Goal: Task Accomplishment & Management: Manage account settings

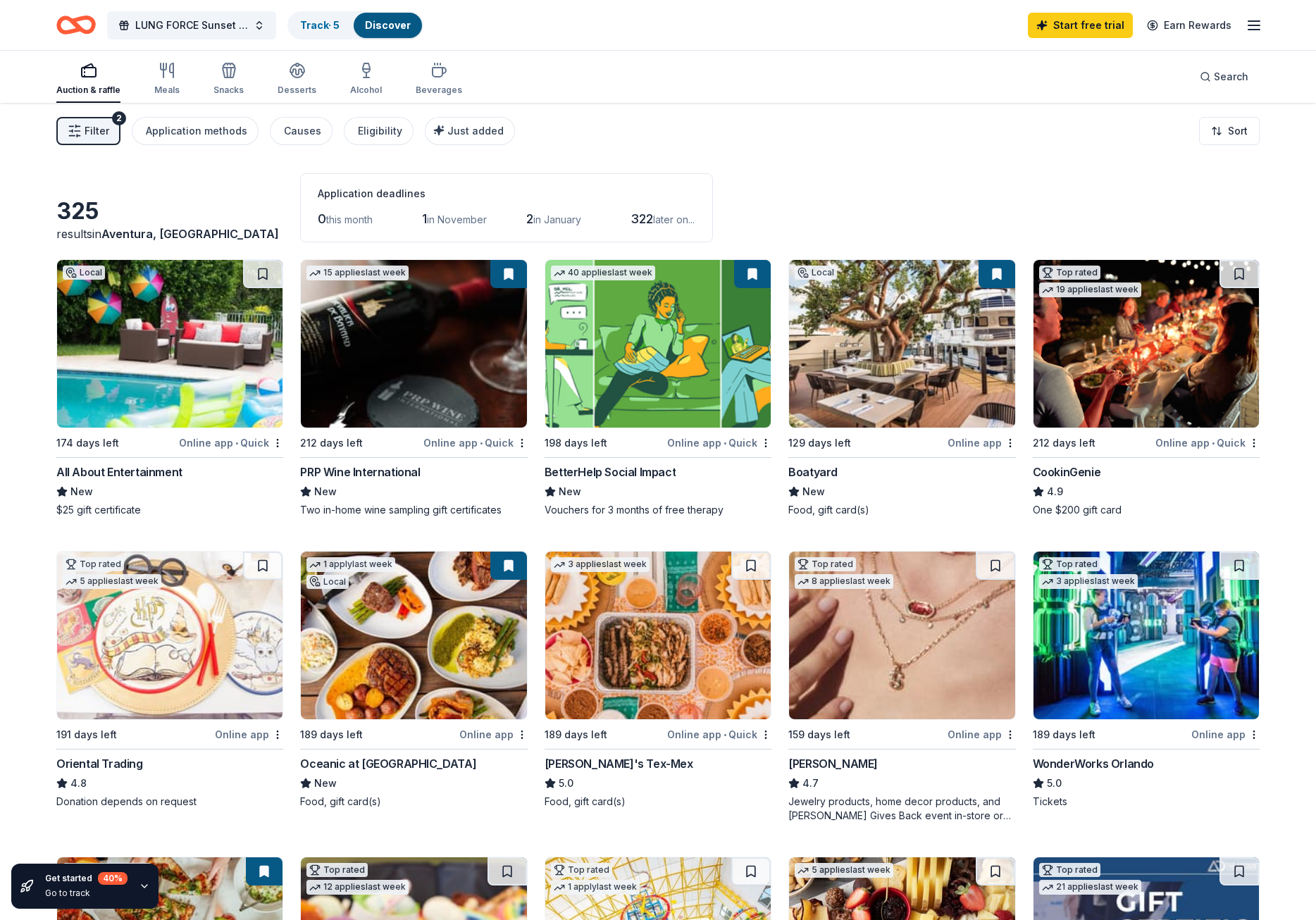
click at [508, 273] on button at bounding box center [508, 274] width 37 height 28
click at [956, 194] on div "325 results in Aventura, FL Application deadlines 0 this month 1 in November 2 …" at bounding box center [657, 207] width 1203 height 69
click at [614, 131] on div "Filter 2 Application methods Causes Eligibility Just added Sort" at bounding box center [658, 131] width 1316 height 56
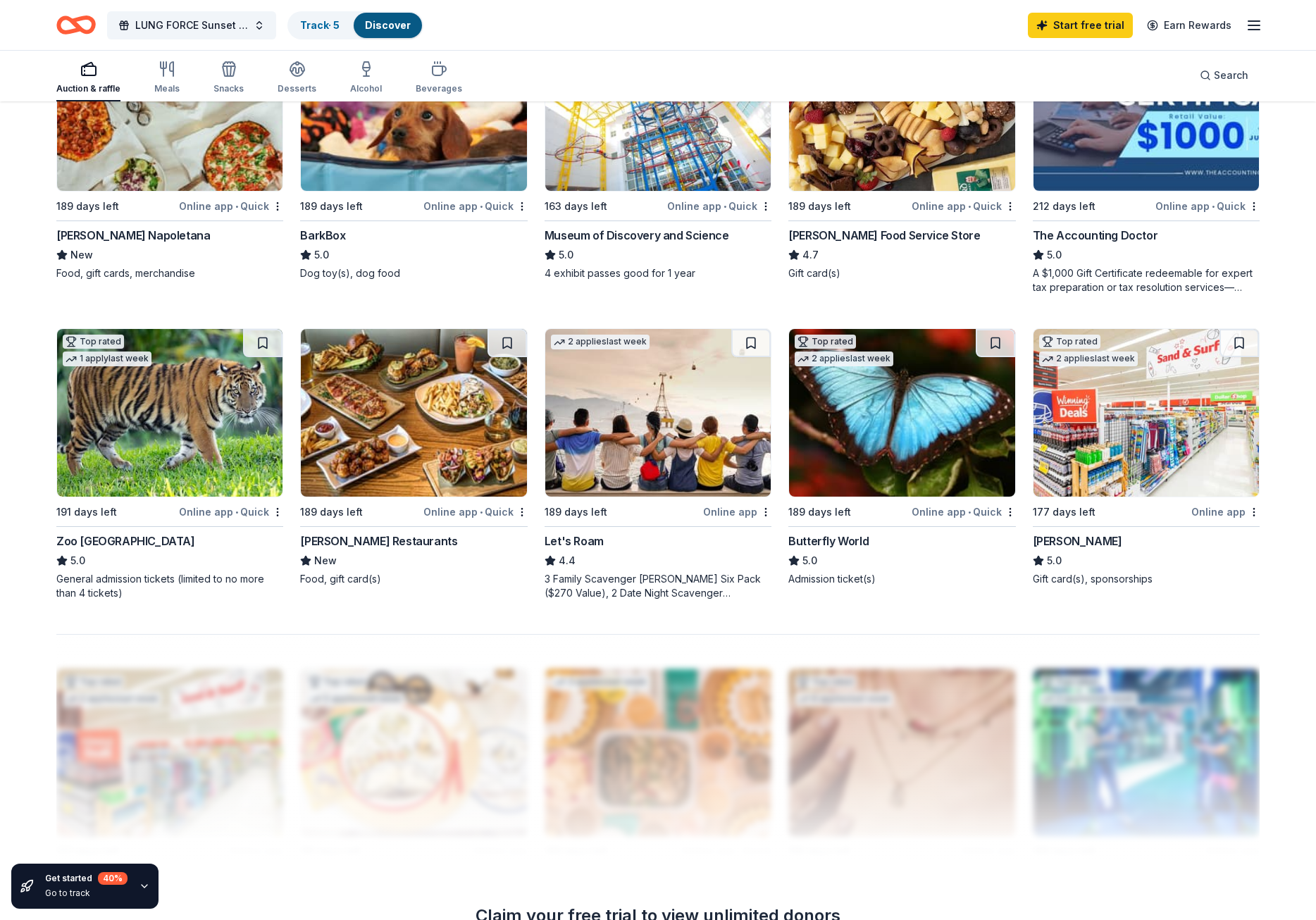
scroll to position [831, 0]
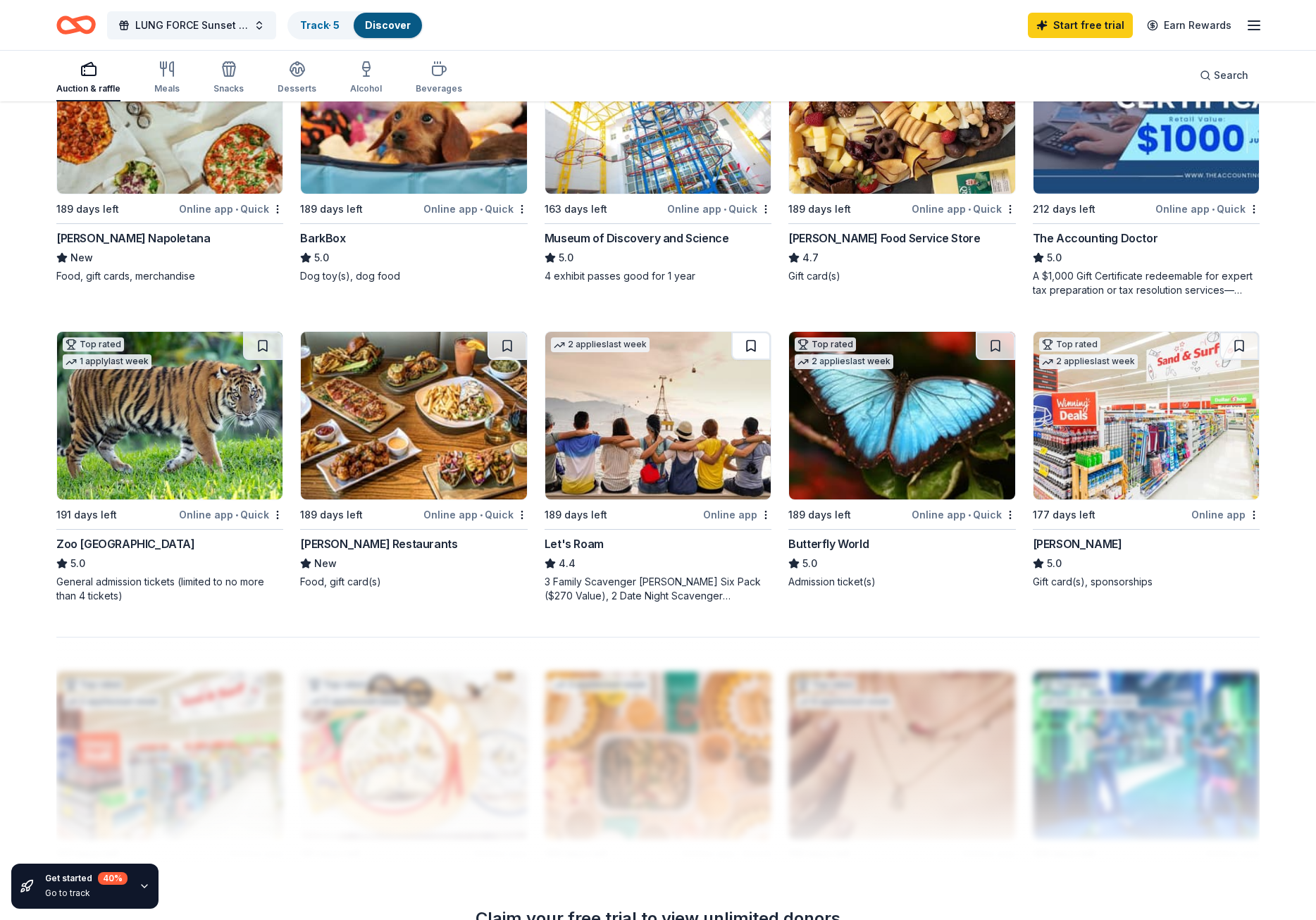
click at [748, 345] on button at bounding box center [750, 345] width 39 height 28
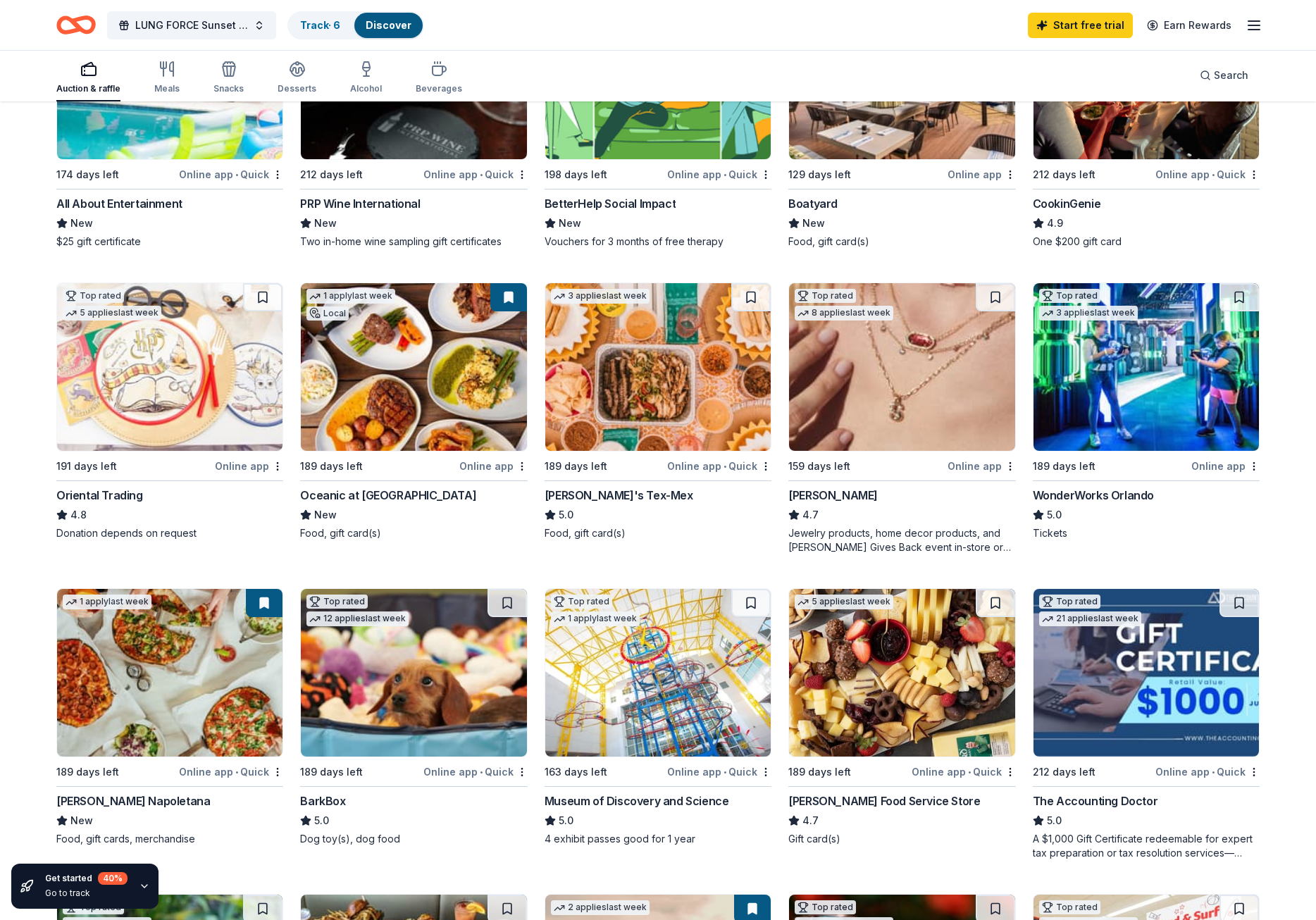
scroll to position [267, 0]
click at [1248, 292] on button at bounding box center [1238, 298] width 39 height 28
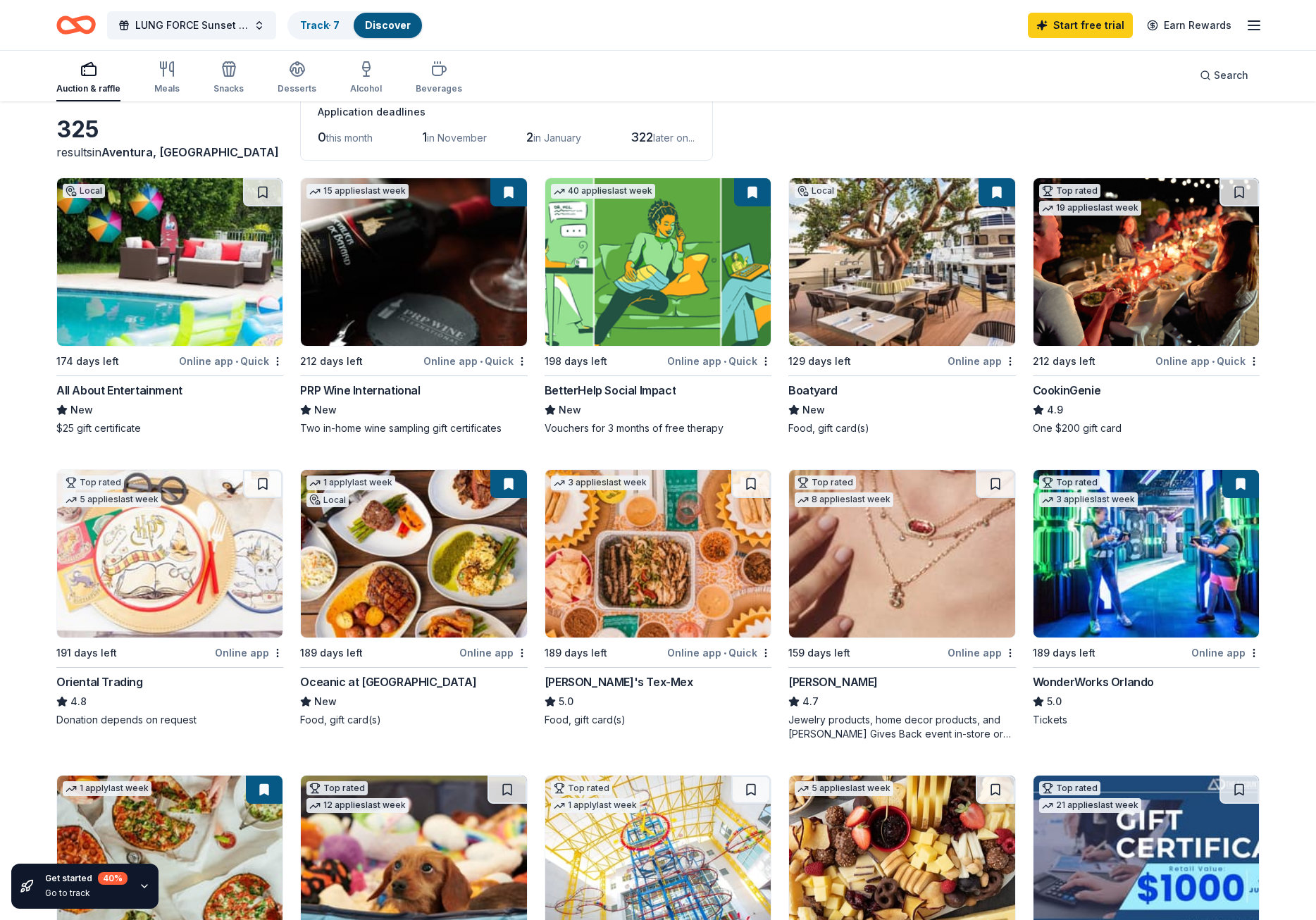
scroll to position [56, 0]
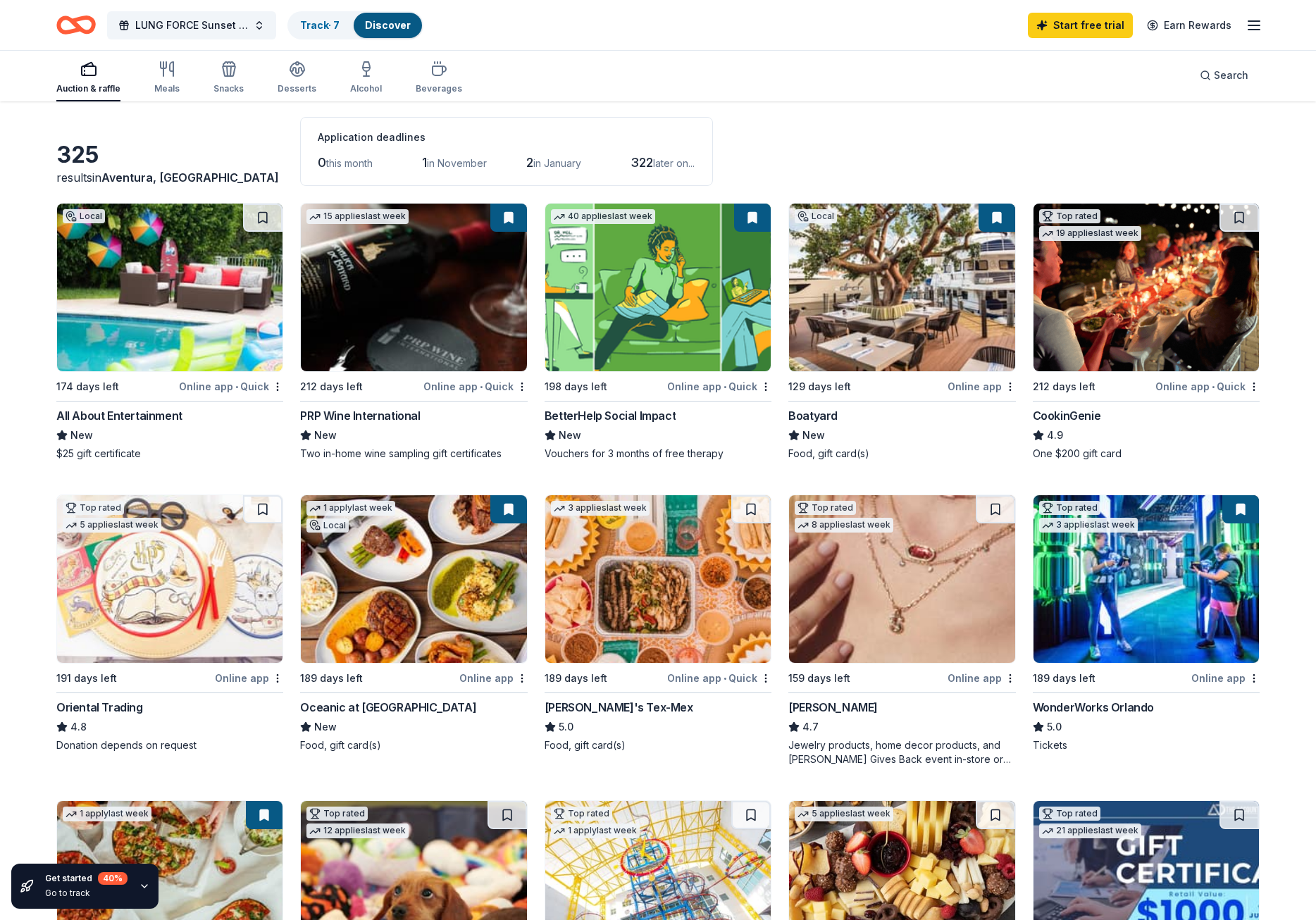
click at [1074, 416] on div "CookinGenie" at bounding box center [1066, 416] width 68 height 17
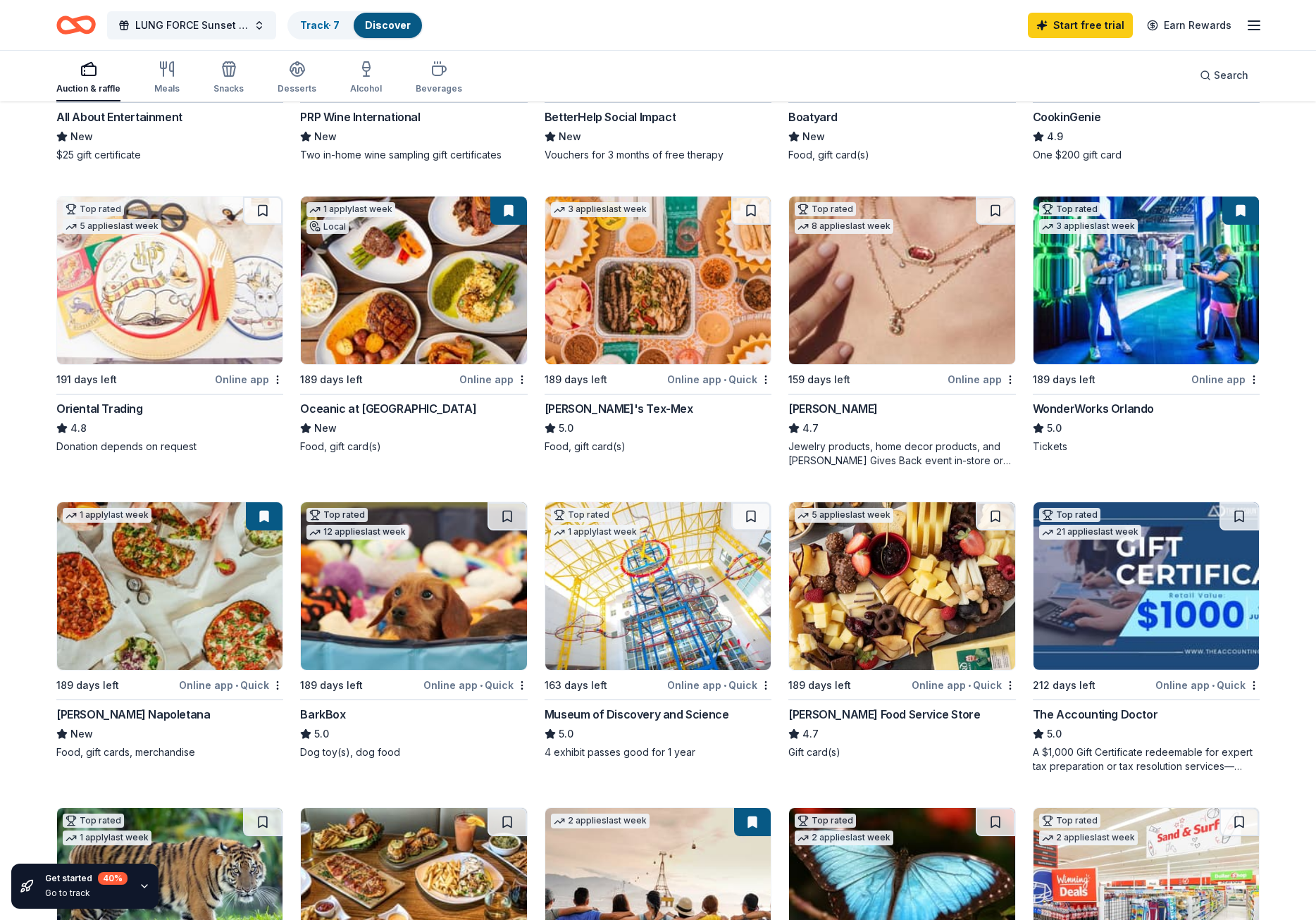
scroll to position [338, 0]
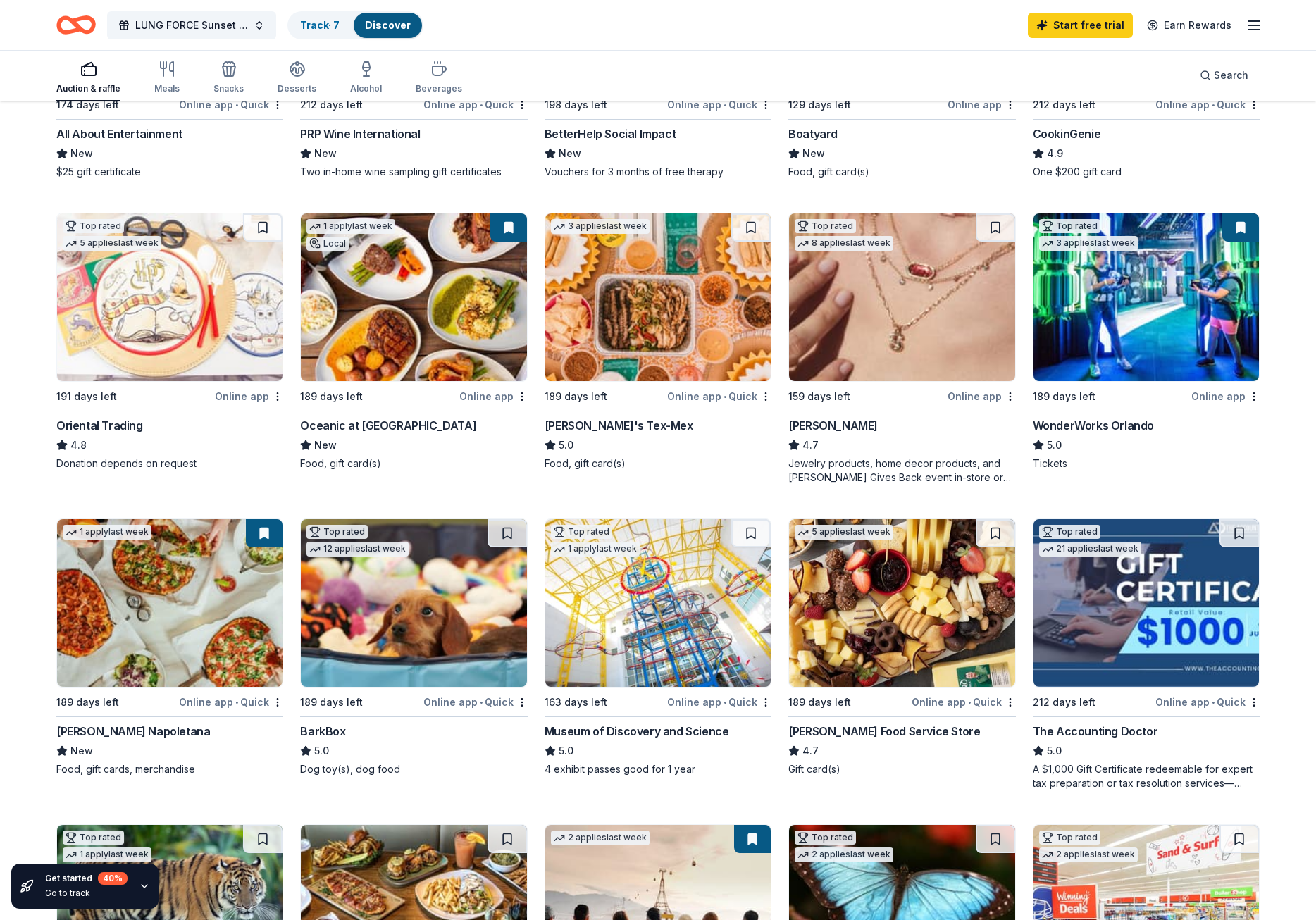
click at [393, 319] on img at bounding box center [414, 297] width 226 height 167
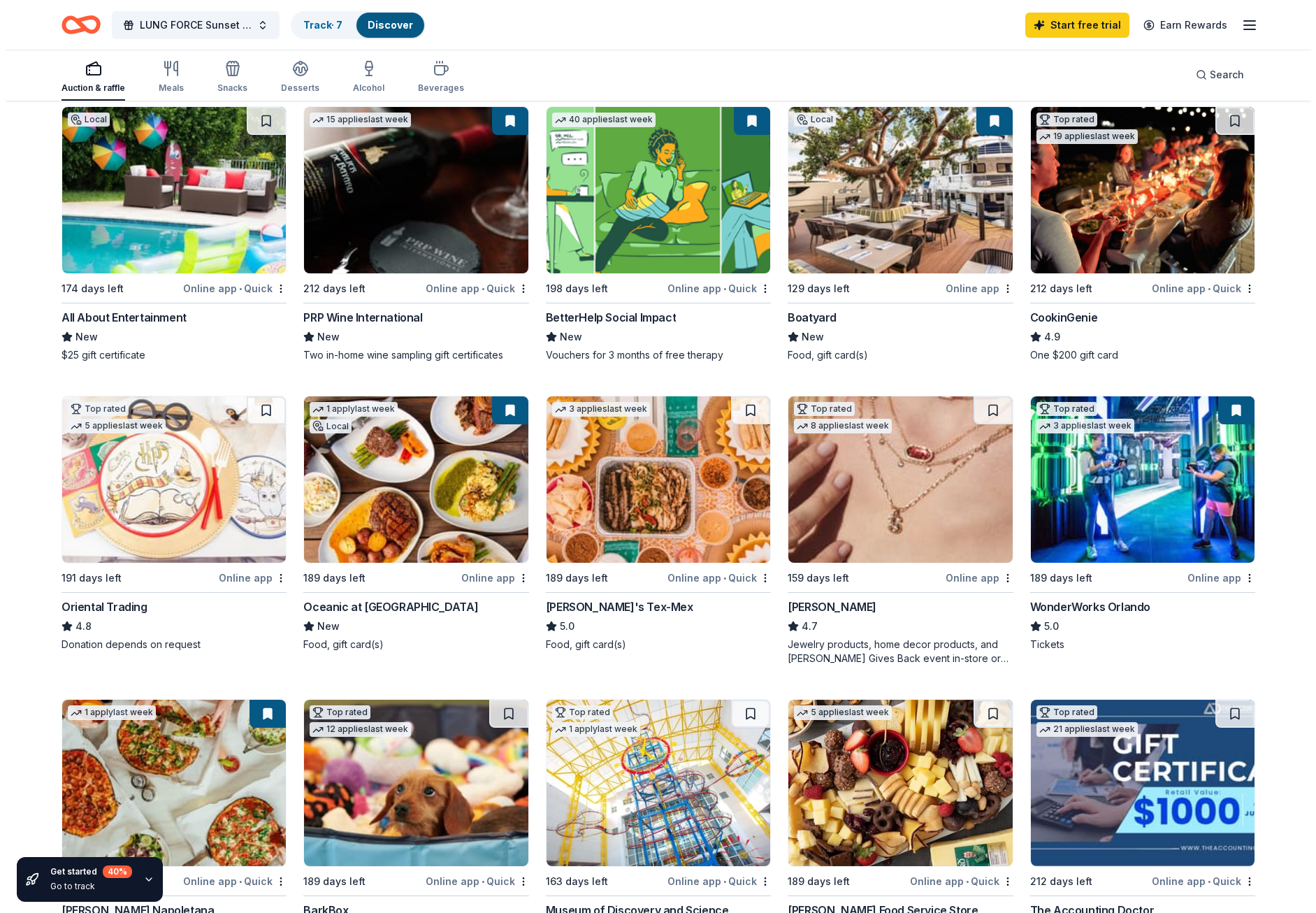
scroll to position [0, 0]
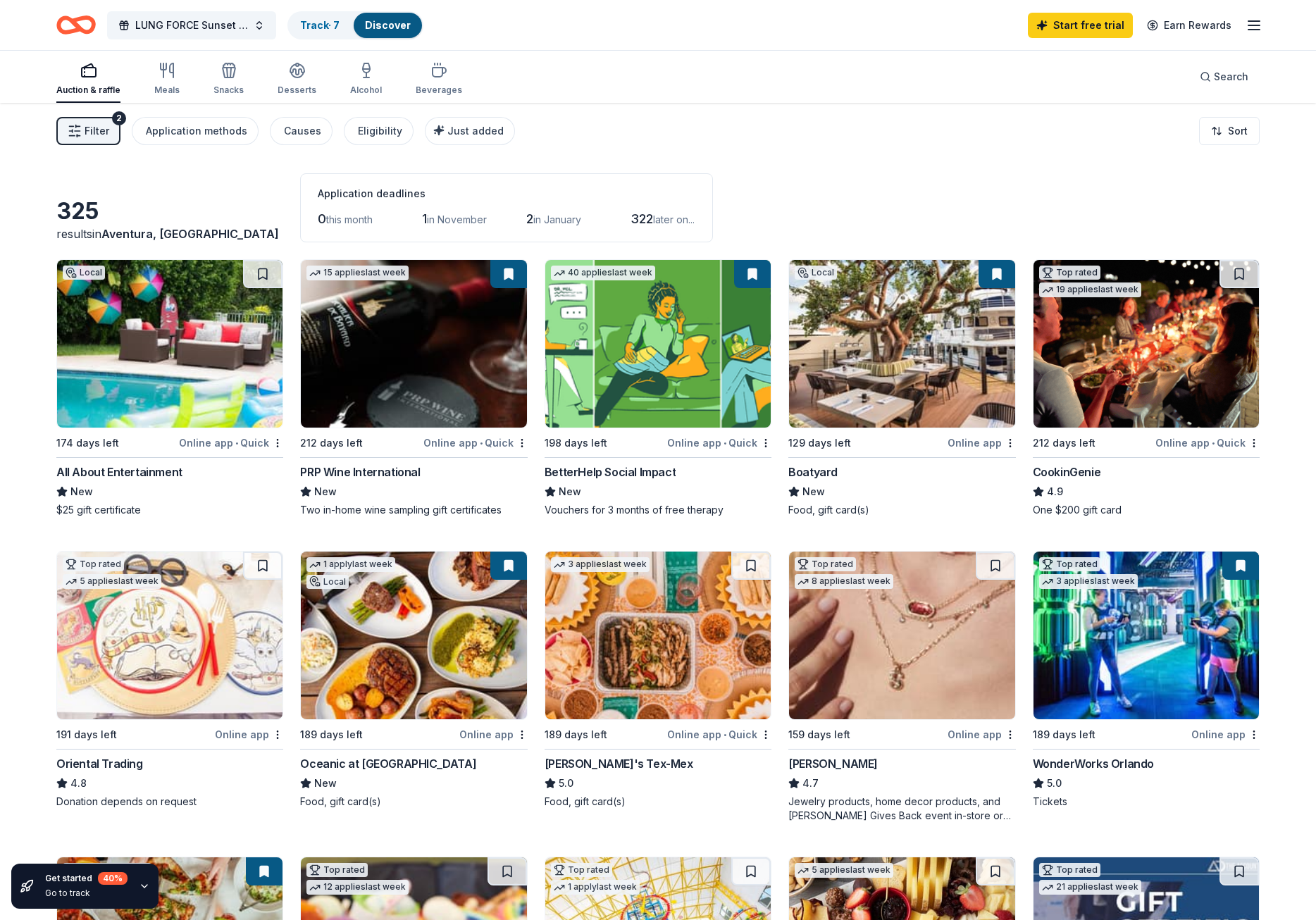
click at [390, 358] on img at bounding box center [414, 343] width 226 height 167
click at [1250, 28] on icon "button" at bounding box center [1254, 25] width 17 height 17
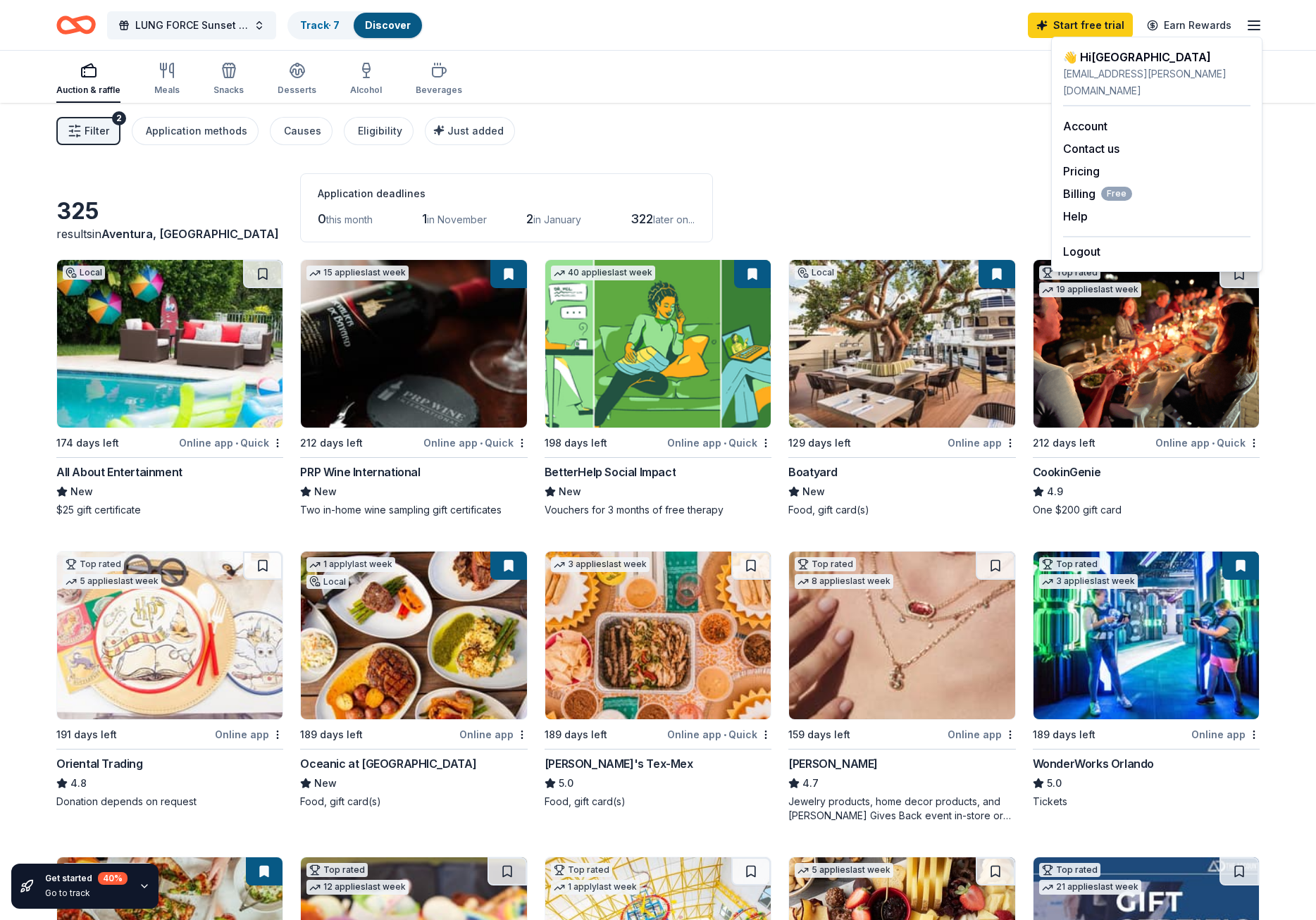
click at [1109, 57] on div "👋 Hi Sydney" at bounding box center [1157, 57] width 187 height 17
click at [187, 28] on span "LUNG FORCE Sunset Soiree: Dancing with the Stars" at bounding box center [191, 25] width 113 height 17
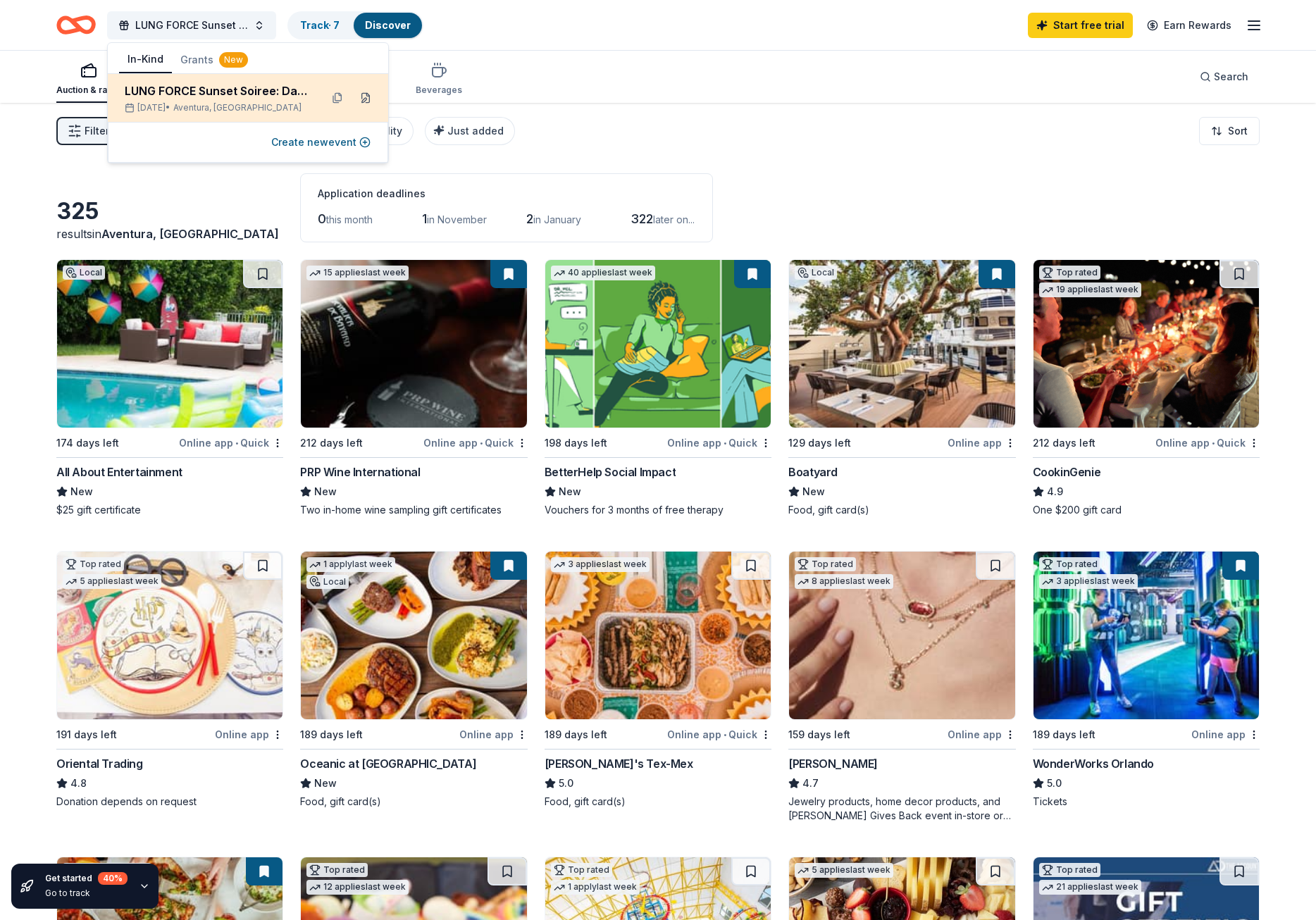
click at [361, 102] on button at bounding box center [366, 98] width 22 height 22
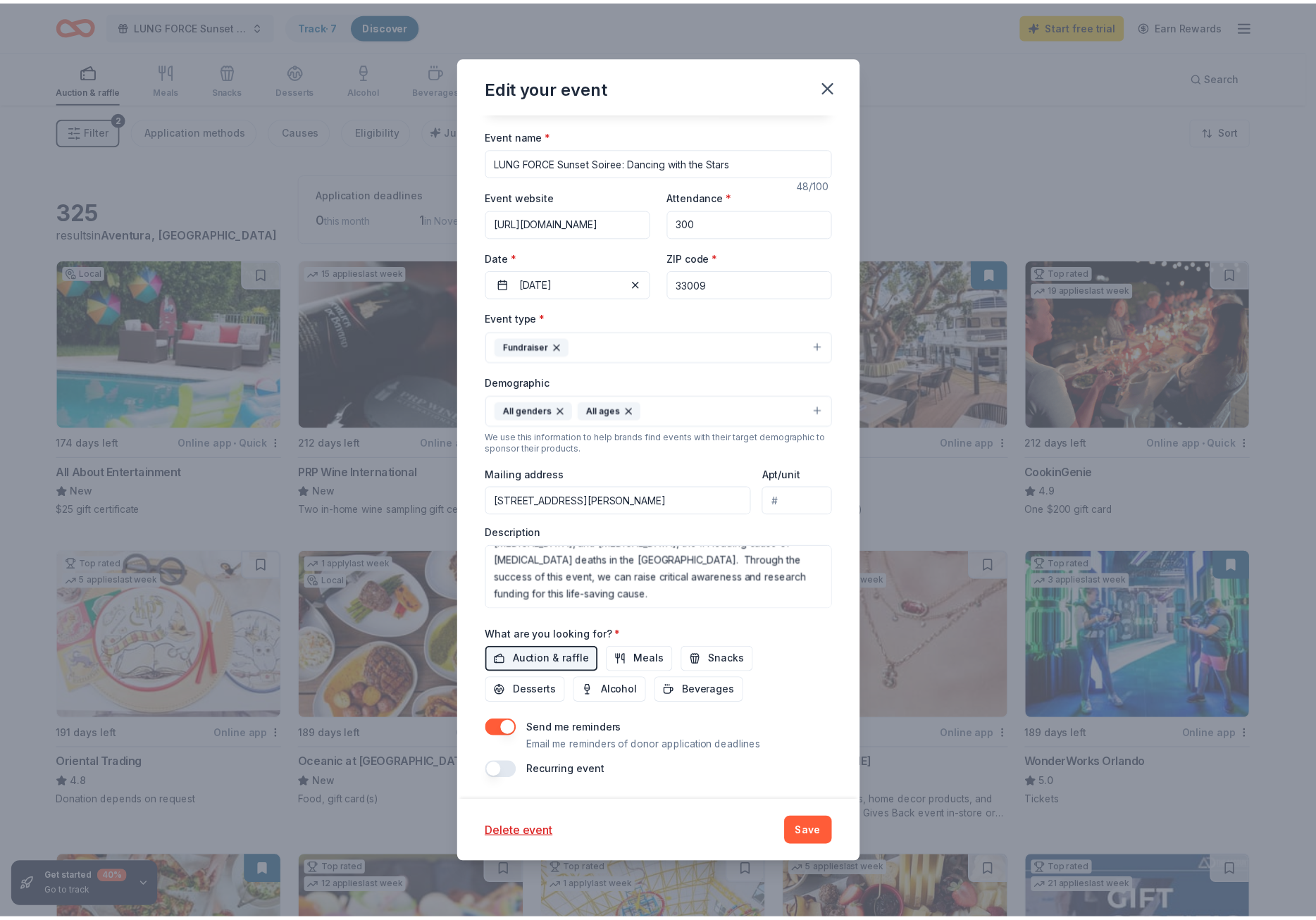
scroll to position [74, 0]
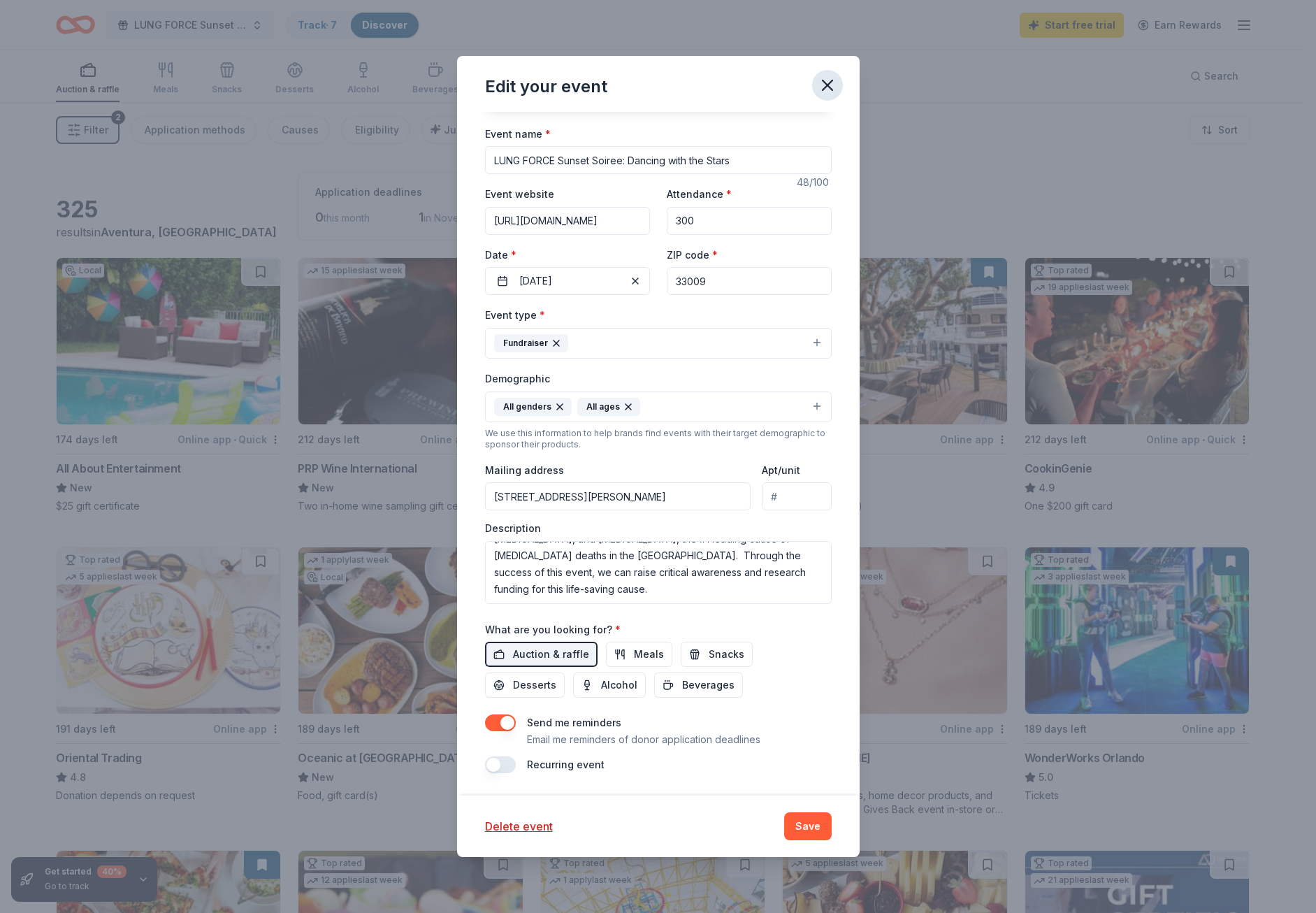
click at [815, 89] on button "button" at bounding box center [828, 85] width 31 height 31
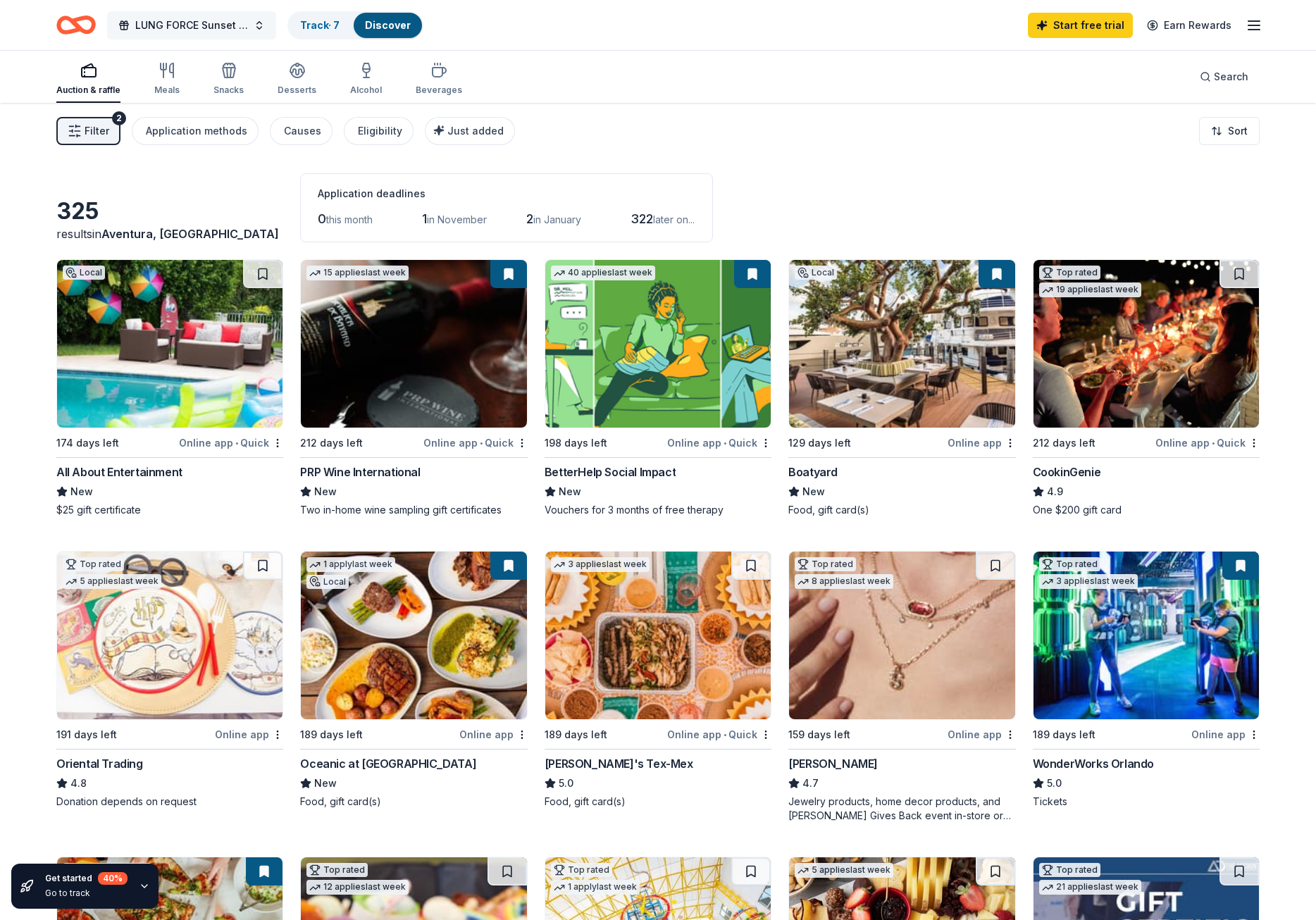
click at [203, 22] on span "LUNG FORCE Sunset Soiree: Dancing with the Stars" at bounding box center [191, 25] width 113 height 17
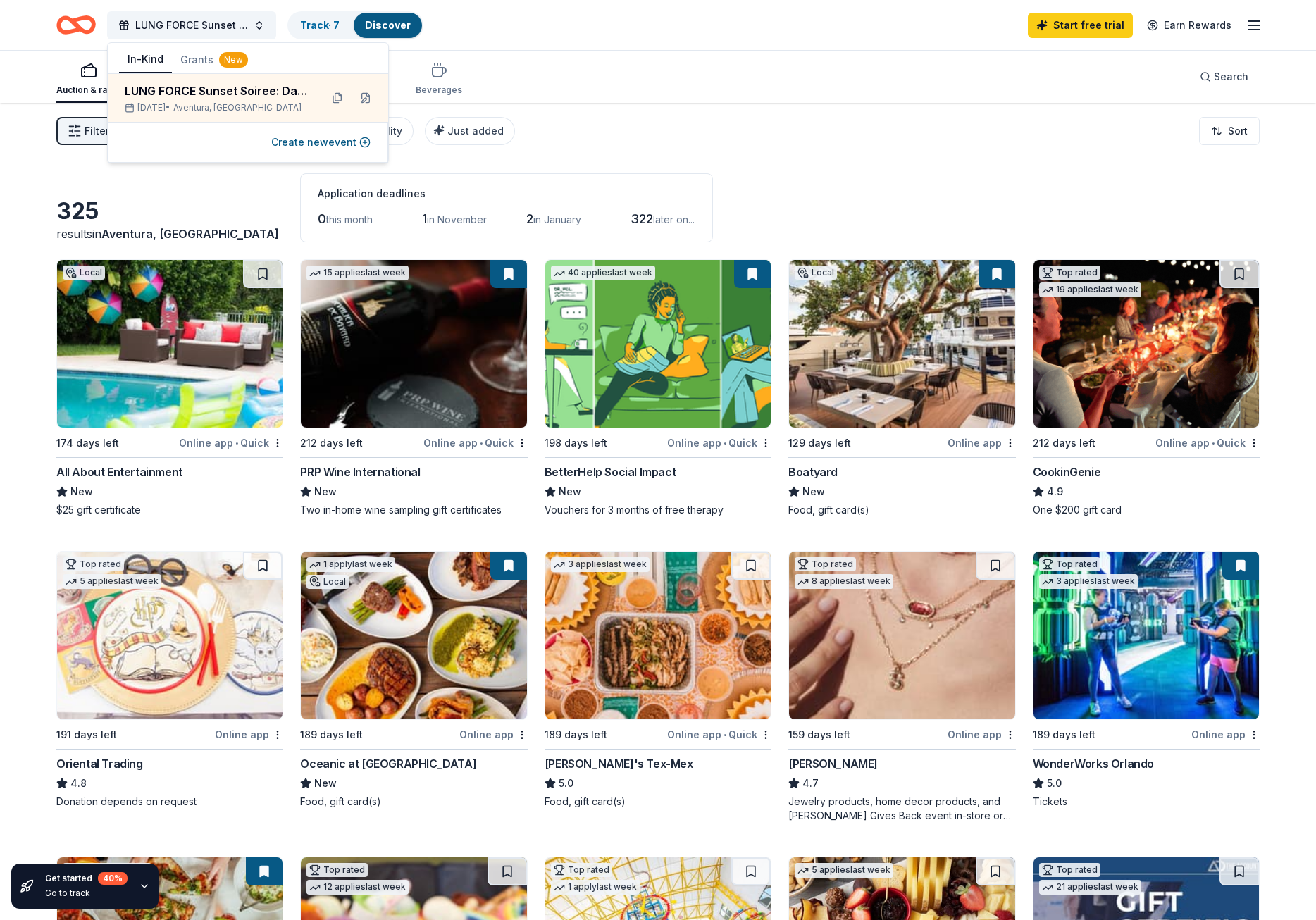
click at [1242, 26] on div "Start free trial Earn Rewards" at bounding box center [1145, 25] width 235 height 33
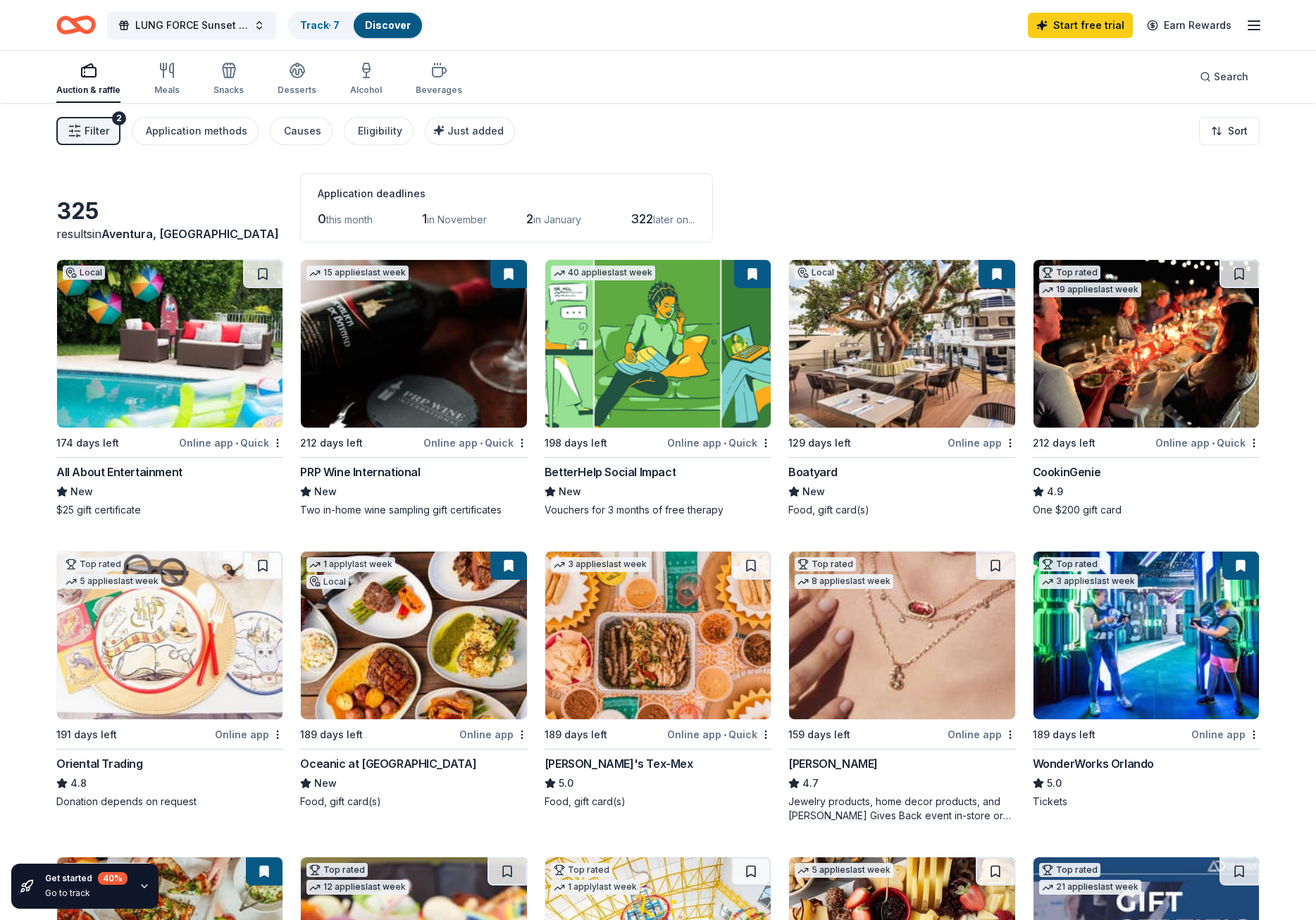
click at [1254, 27] on icon "button" at bounding box center [1254, 25] width 17 height 17
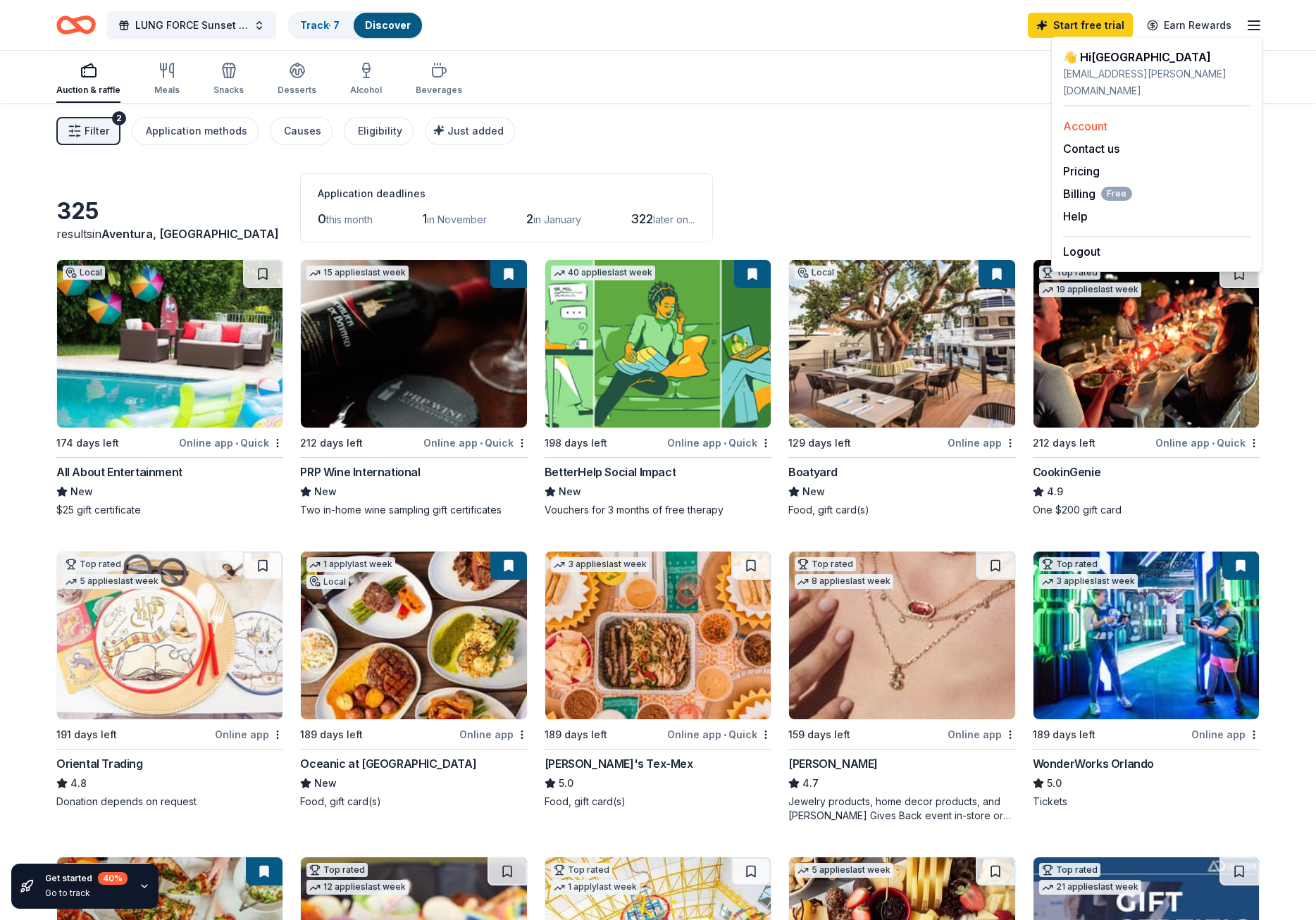
click at [1092, 119] on link "Account" at bounding box center [1085, 127] width 44 height 14
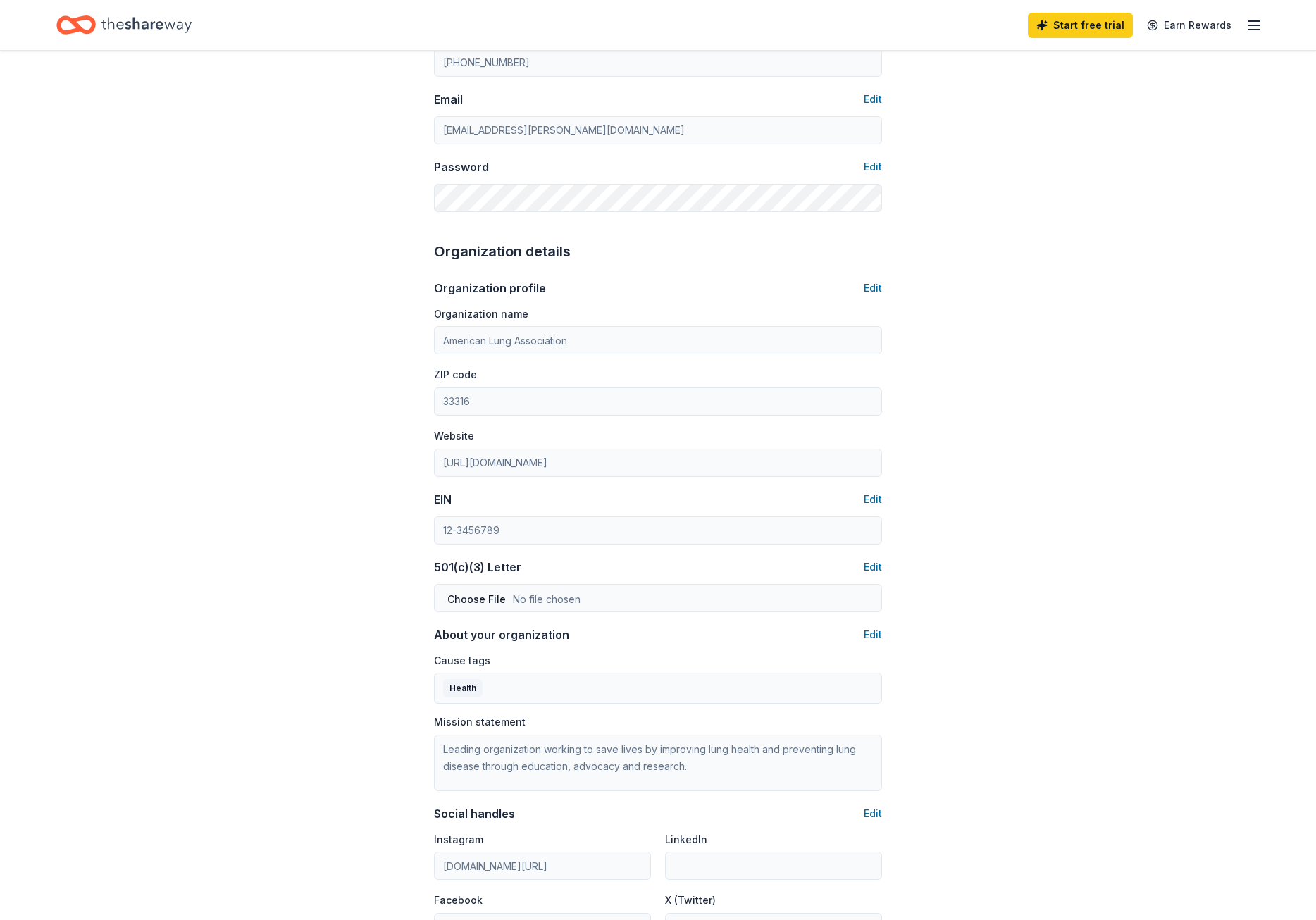
scroll to position [282, 0]
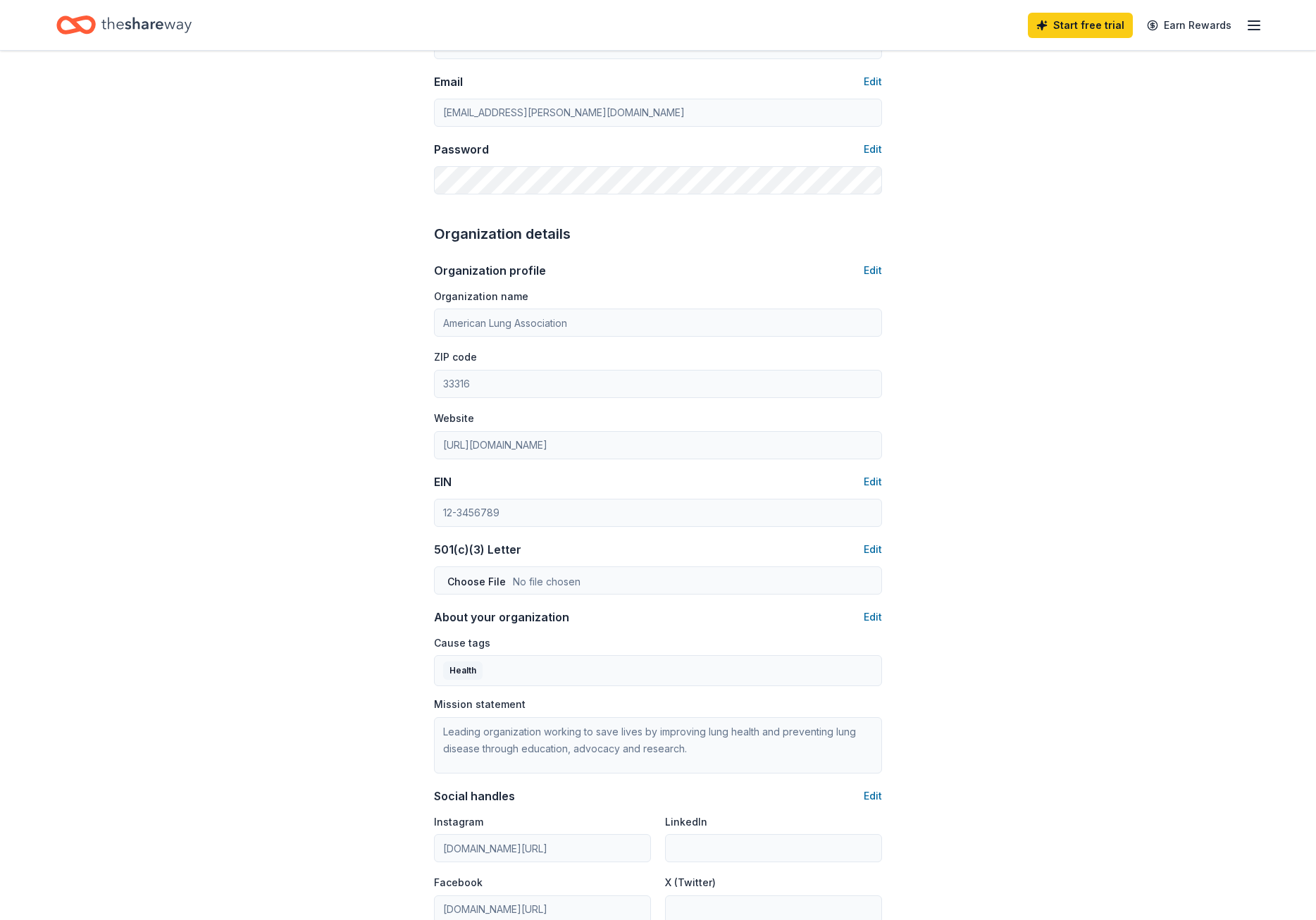
click at [882, 548] on div "Account About me Profile Edit First name Sydney Last name Leiter Role Developme…" at bounding box center [658, 398] width 493 height 1259
click at [873, 548] on button "Edit" at bounding box center [873, 549] width 18 height 17
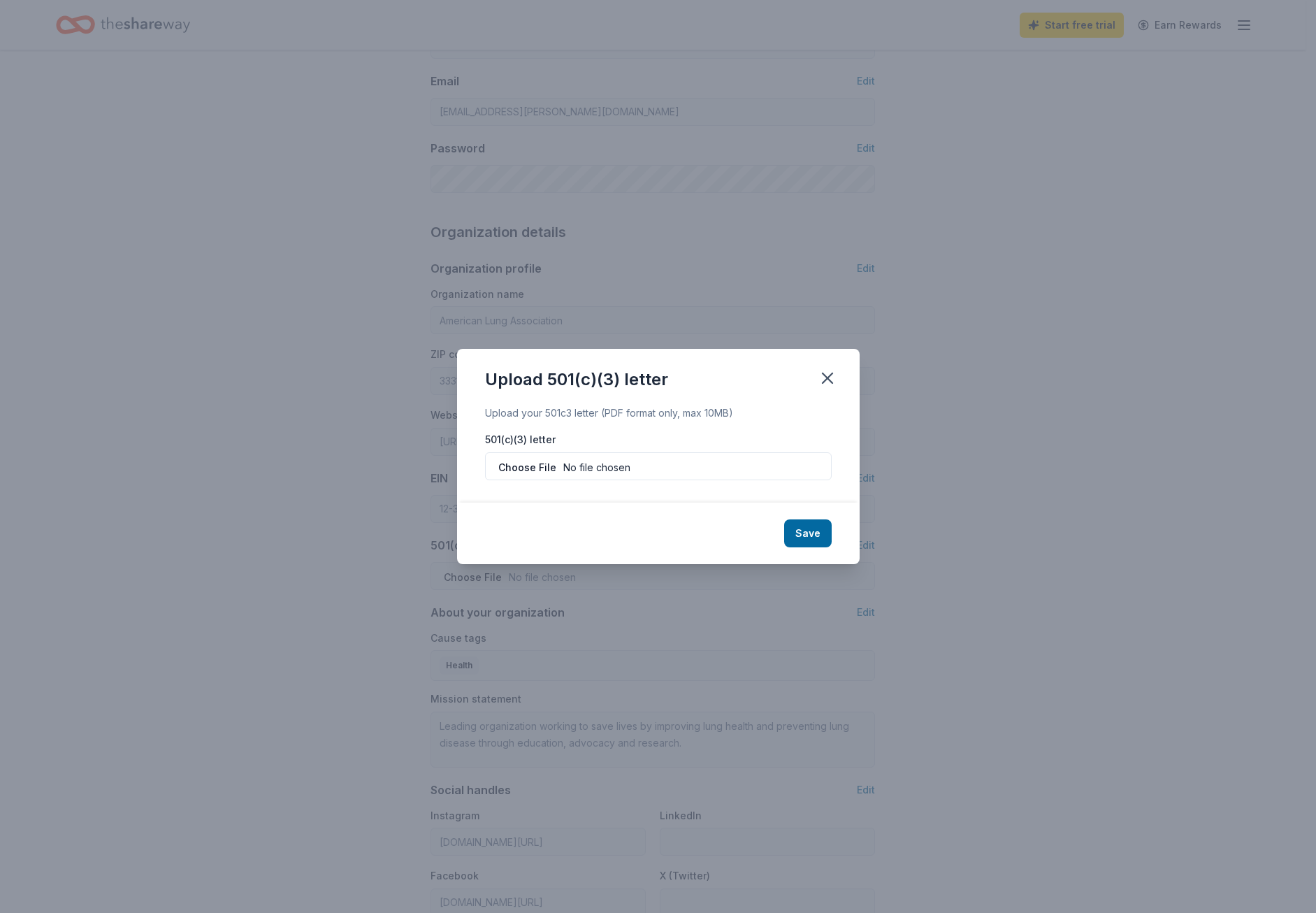
click at [473, 441] on div "Upload your 501c3 letter (PDF format only, max 10MB) 501(c)(3) letter" at bounding box center [658, 453] width 403 height 98
click at [825, 382] on icon "button" at bounding box center [828, 378] width 20 height 20
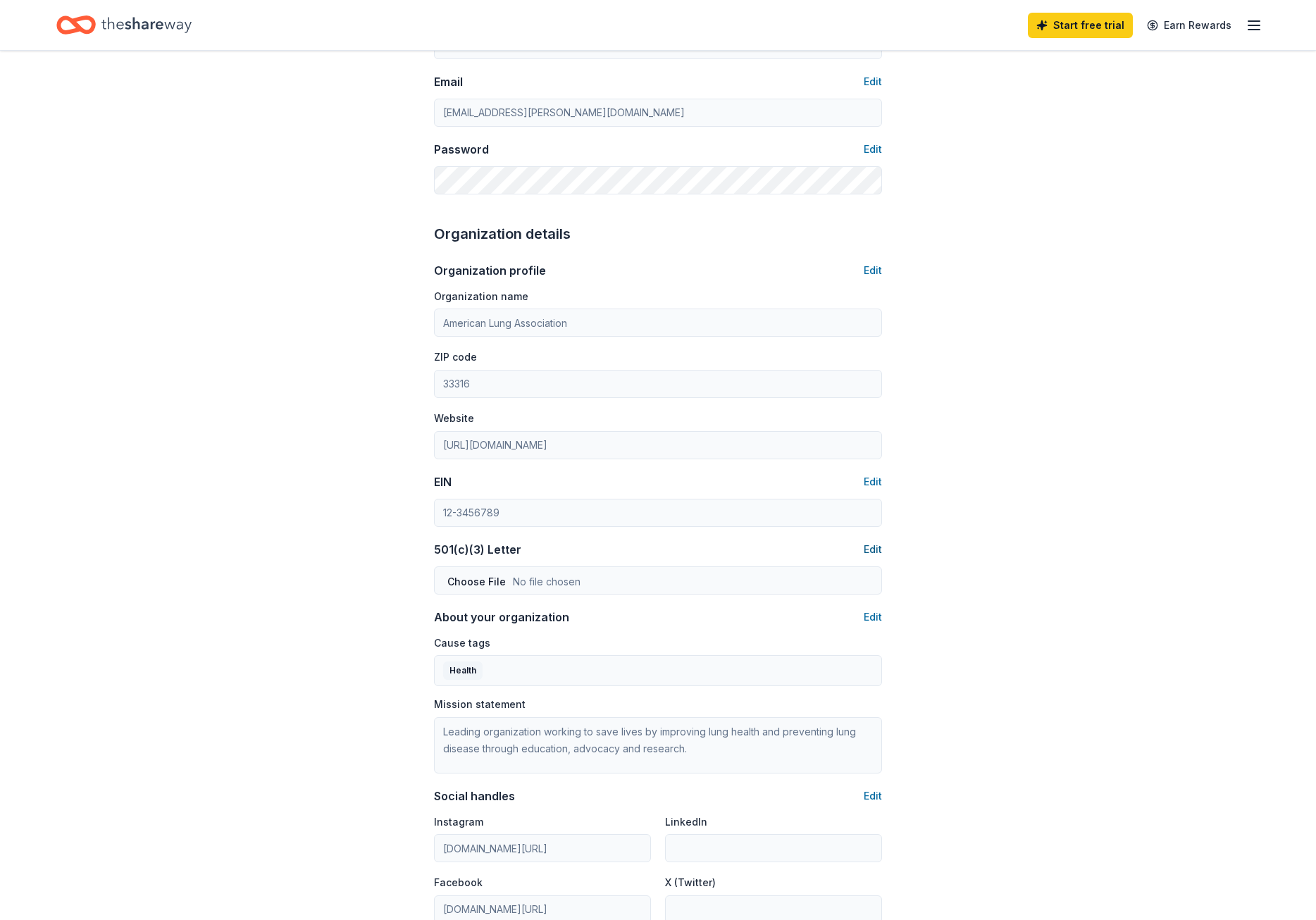
click at [870, 546] on button "Edit" at bounding box center [873, 549] width 18 height 17
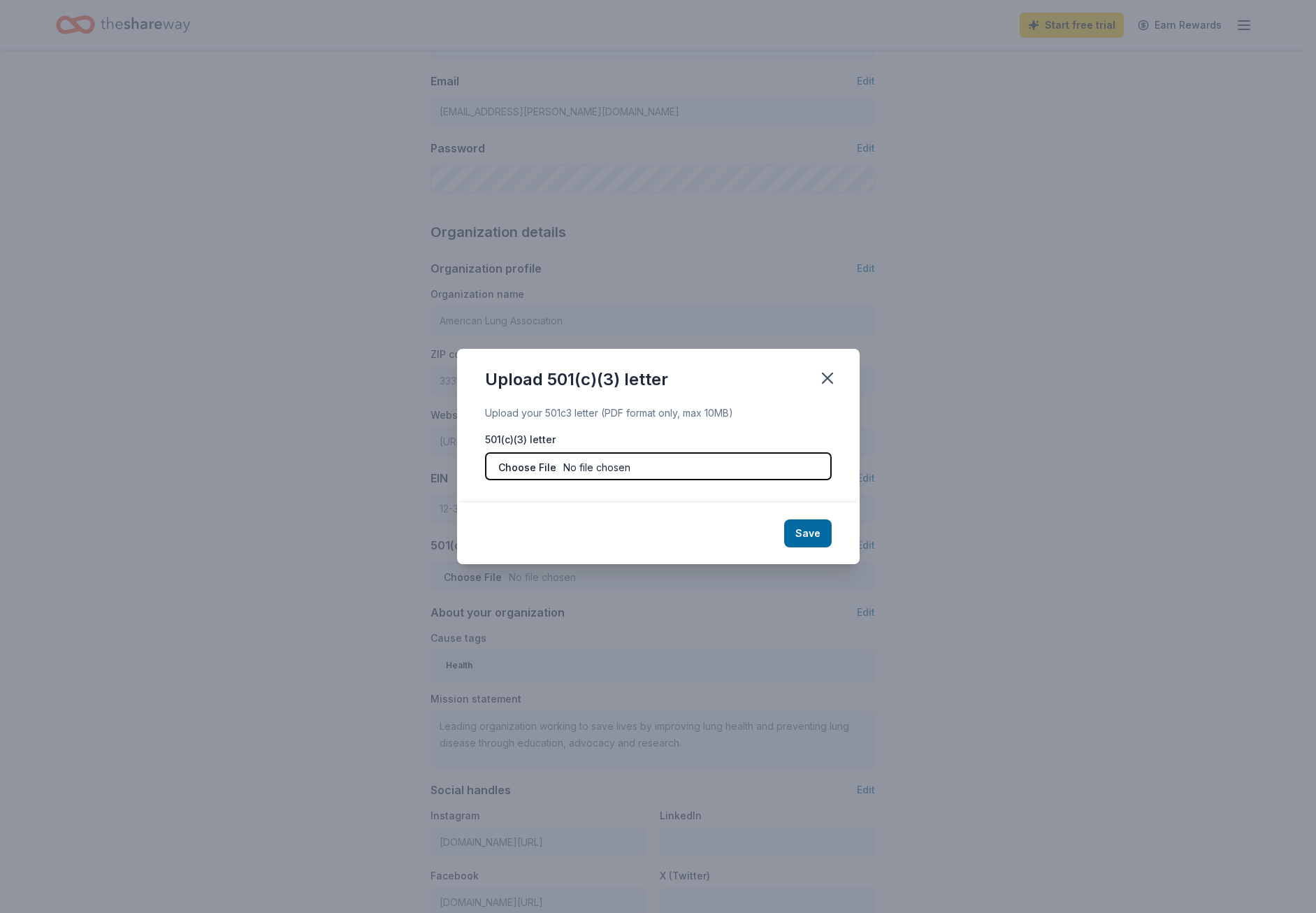
click at [529, 469] on input "file" at bounding box center [658, 466] width 346 height 28
type input "C:\fakepath\ALA IRS determination letter 2018-signed.pdf"
click at [801, 536] on button "Save" at bounding box center [808, 533] width 48 height 28
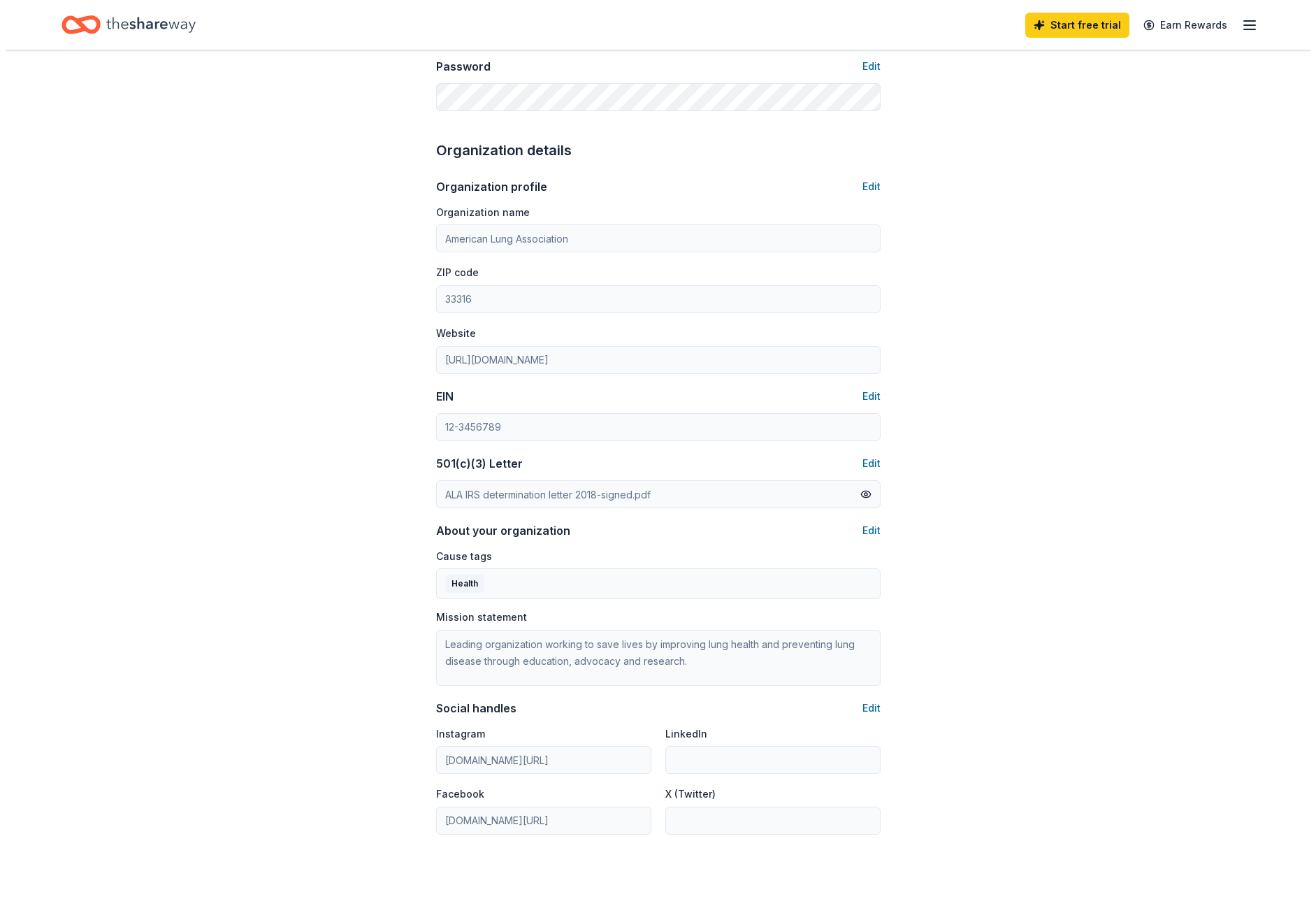
scroll to position [487, 0]
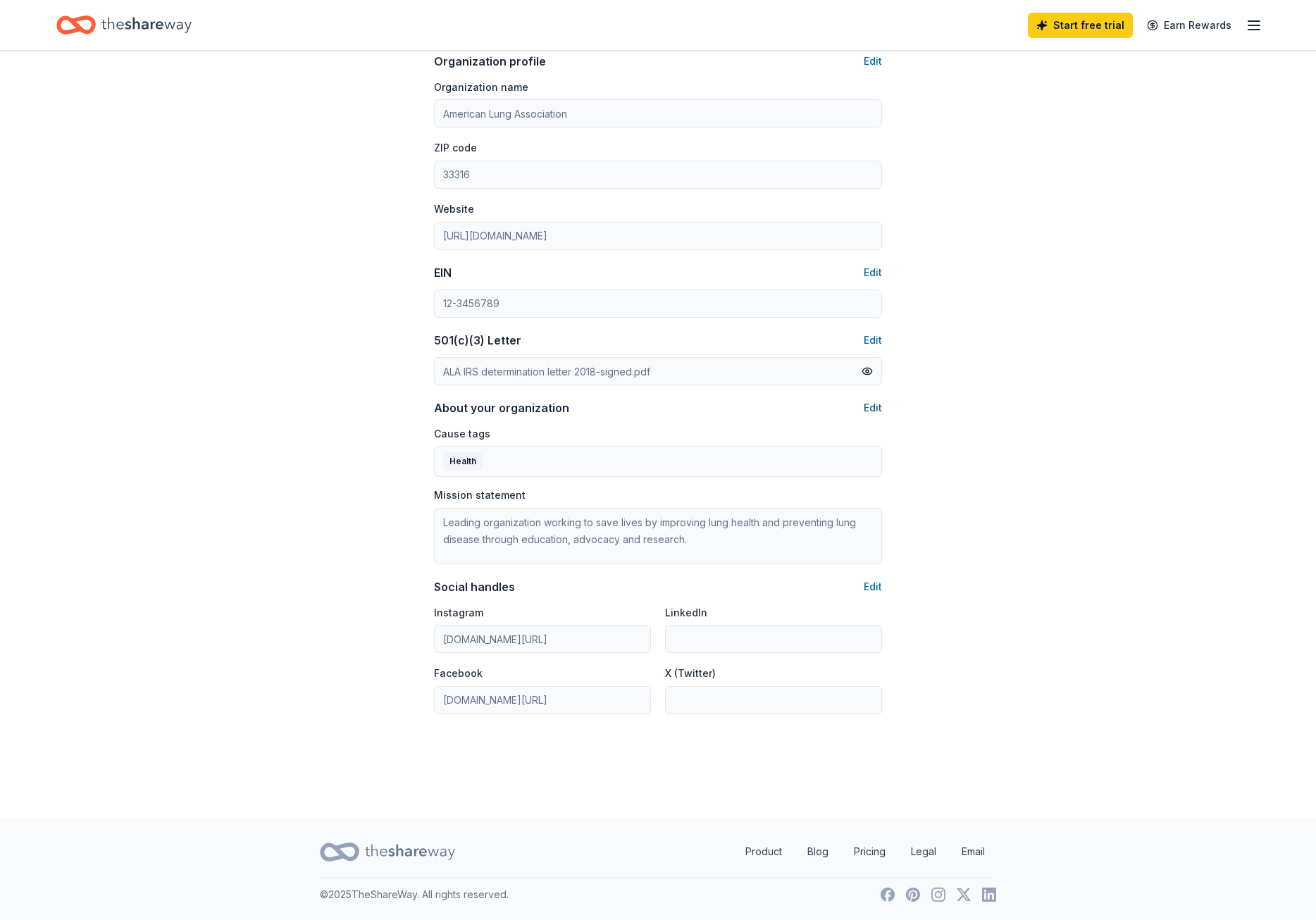
click at [871, 410] on button "Edit" at bounding box center [873, 408] width 18 height 17
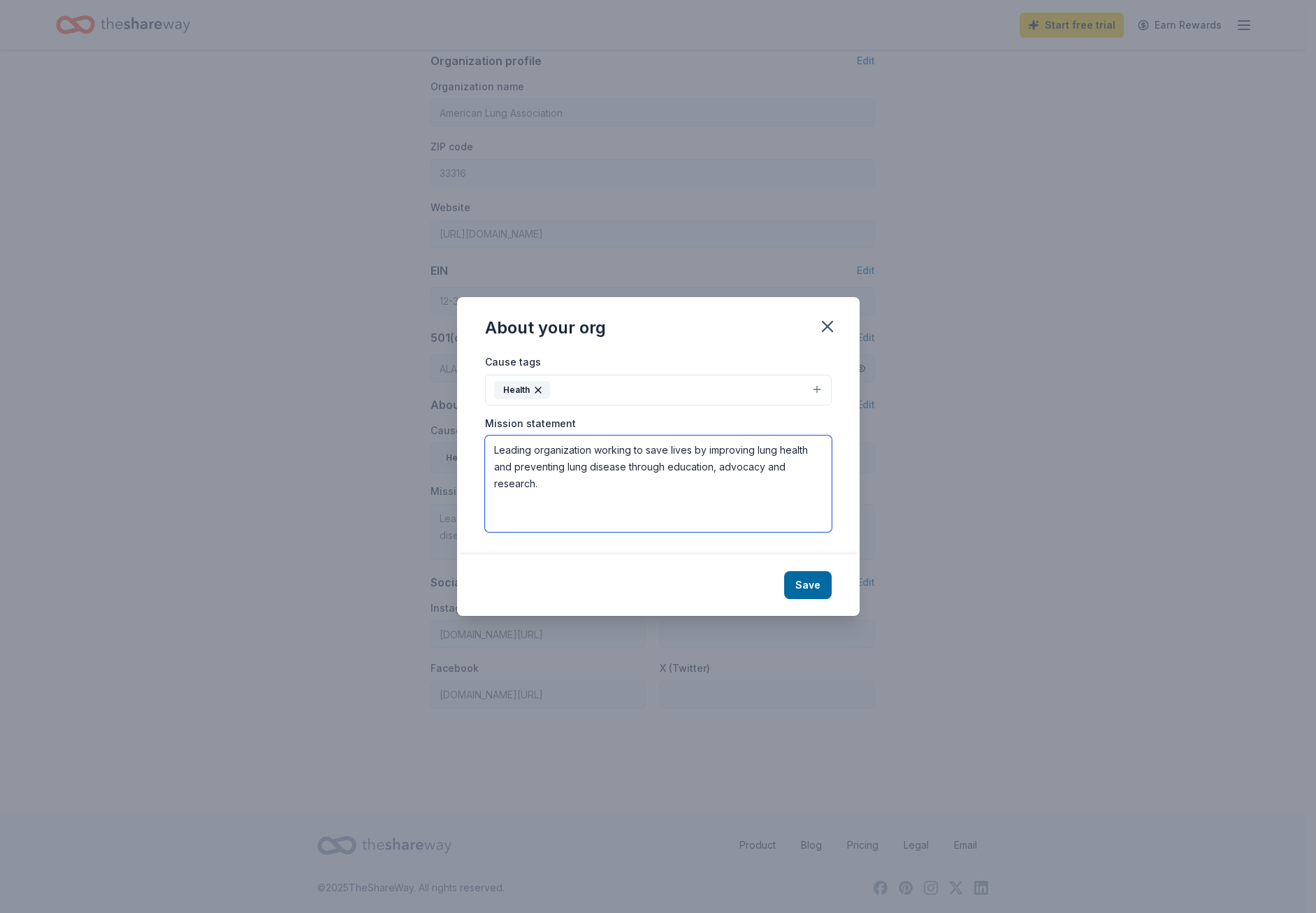
drag, startPoint x: 554, startPoint y: 481, endPoint x: 452, endPoint y: 431, distance: 113.6
click at [452, 431] on div "About your org Cause tags Health Mission statement Leading organization working…" at bounding box center [658, 456] width 1316 height 913
paste textarea "Our Mission: To save lives by improving lung health and preventing lung disease"
type textarea "Our Mission: To save lives by improving lung health and preventing lung disease."
click at [819, 385] on button "Health" at bounding box center [658, 390] width 346 height 31
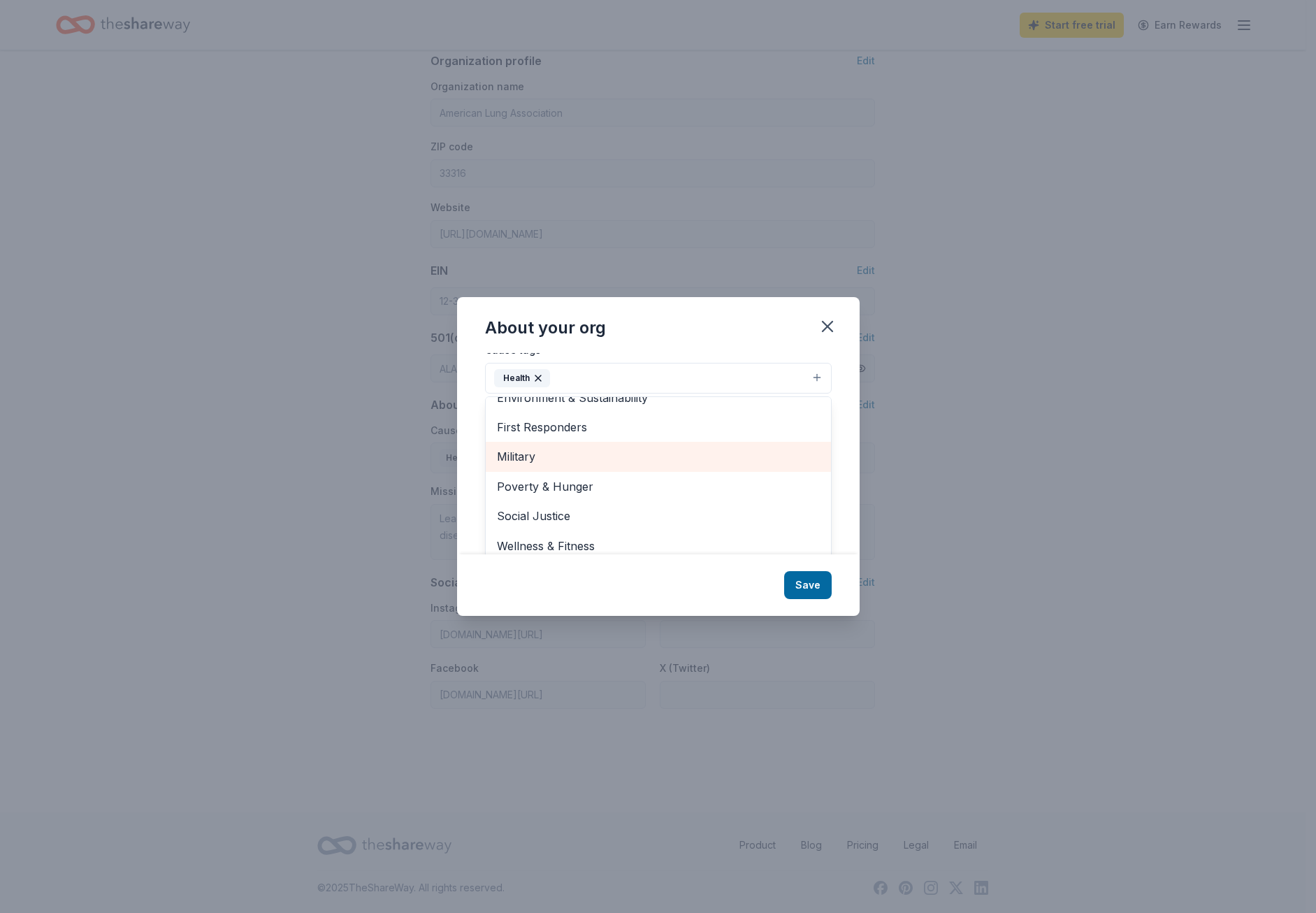
scroll to position [21, 0]
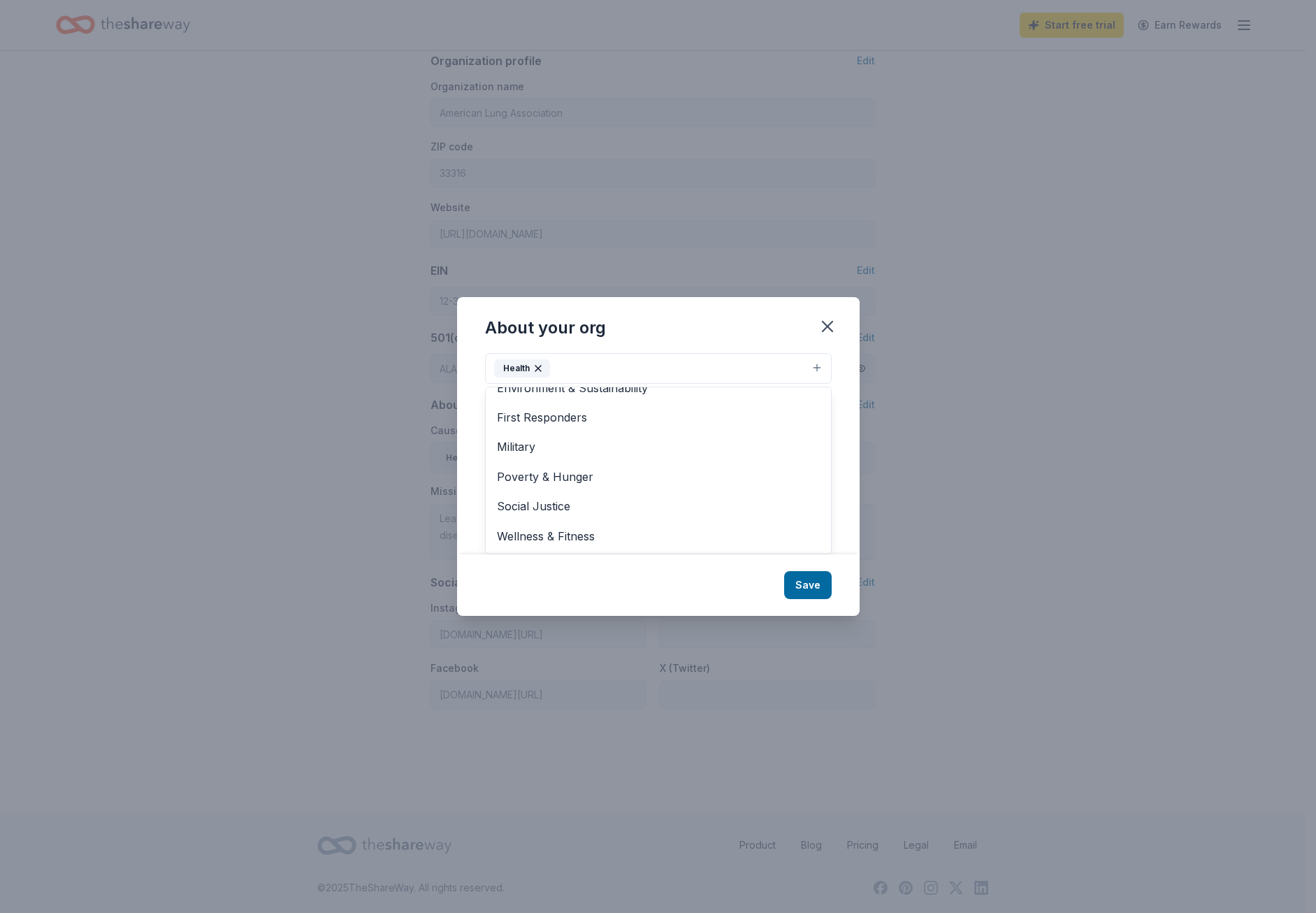
click at [816, 587] on div "About your org Cause tags Health Animals Art & Culture Children Disaster Relief…" at bounding box center [658, 456] width 403 height 319
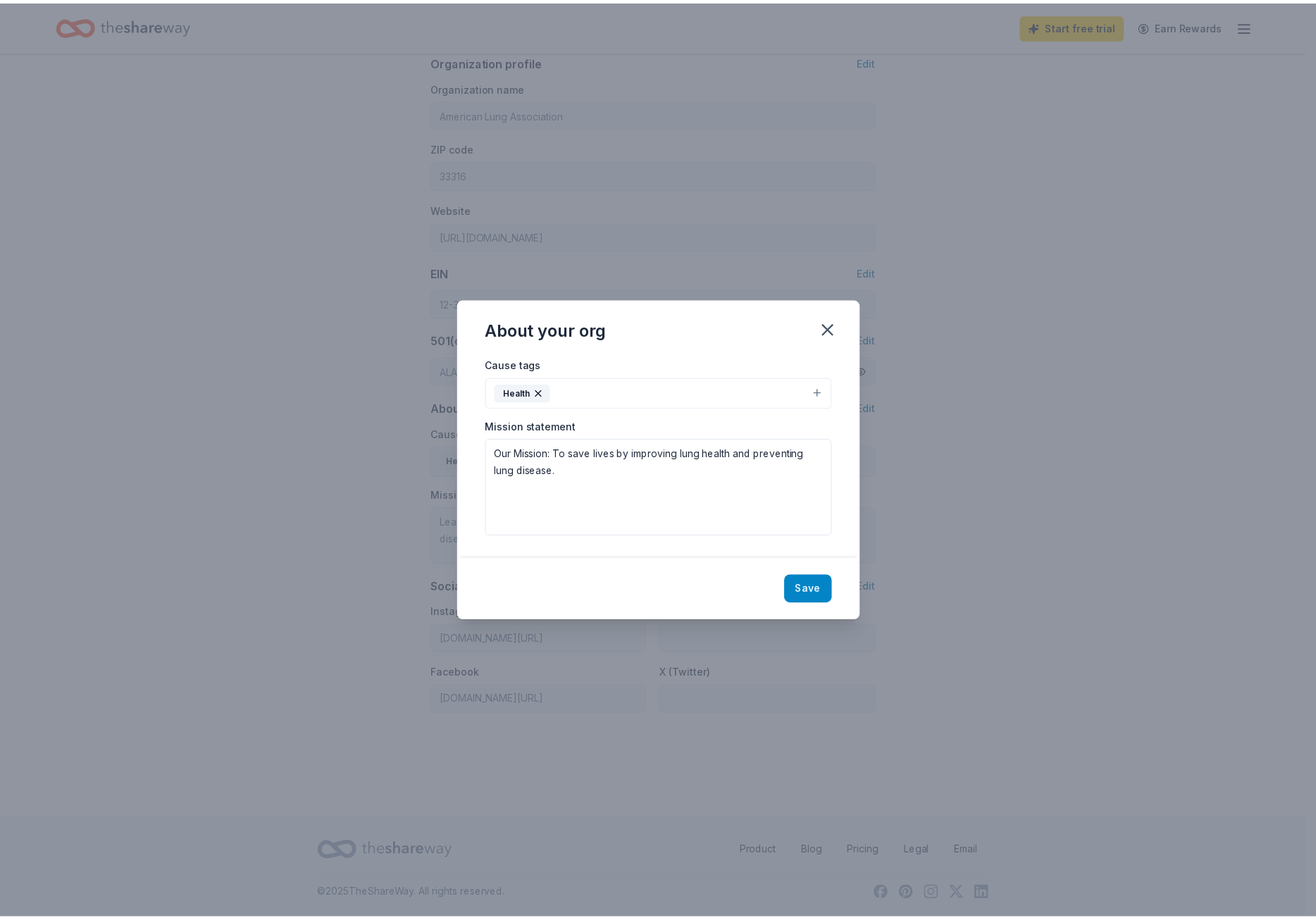
scroll to position [0, 0]
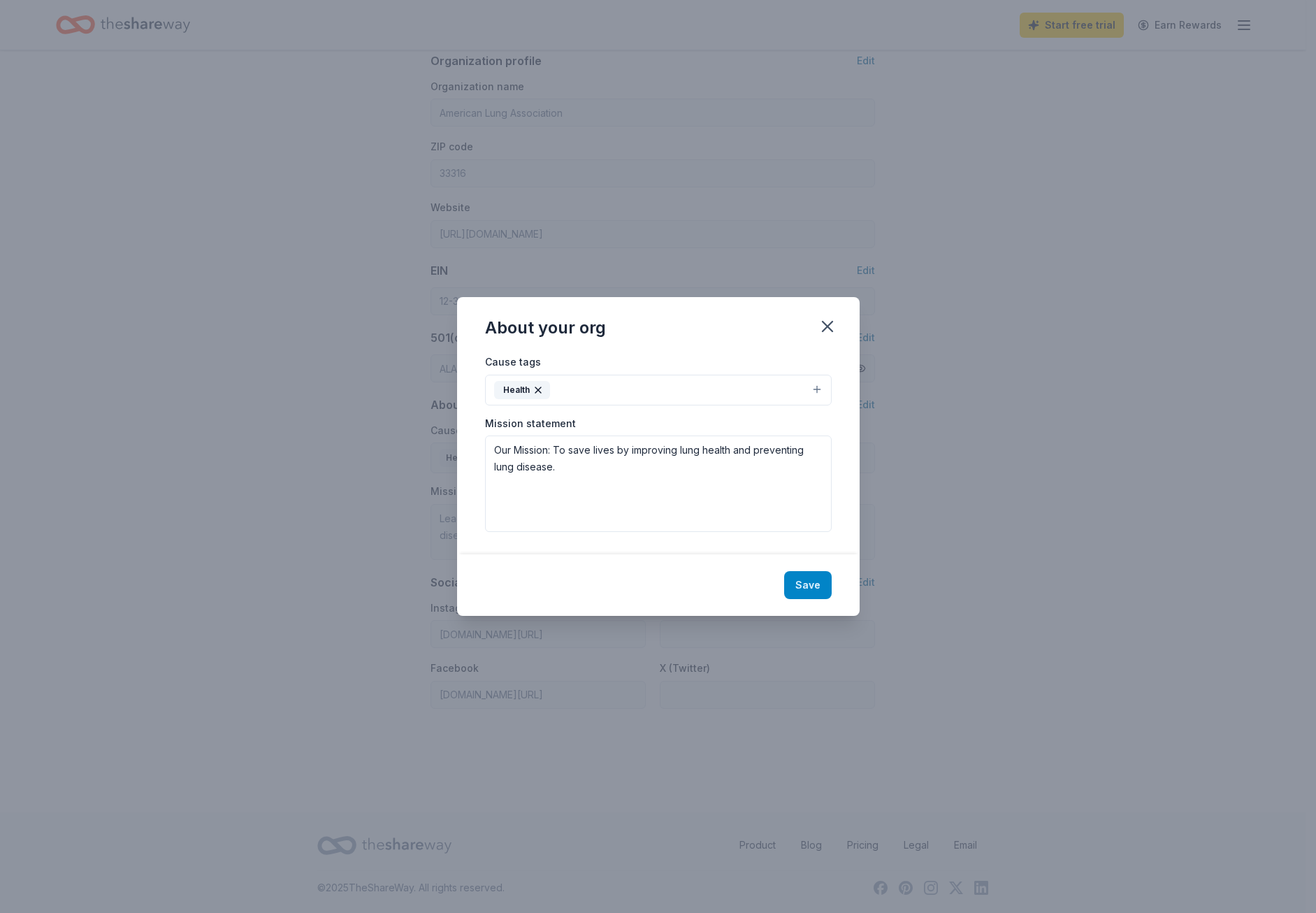
click at [802, 582] on button "Save" at bounding box center [808, 585] width 48 height 28
type textarea "Our Mission: To save lives by improving lung health and preventing lung disease."
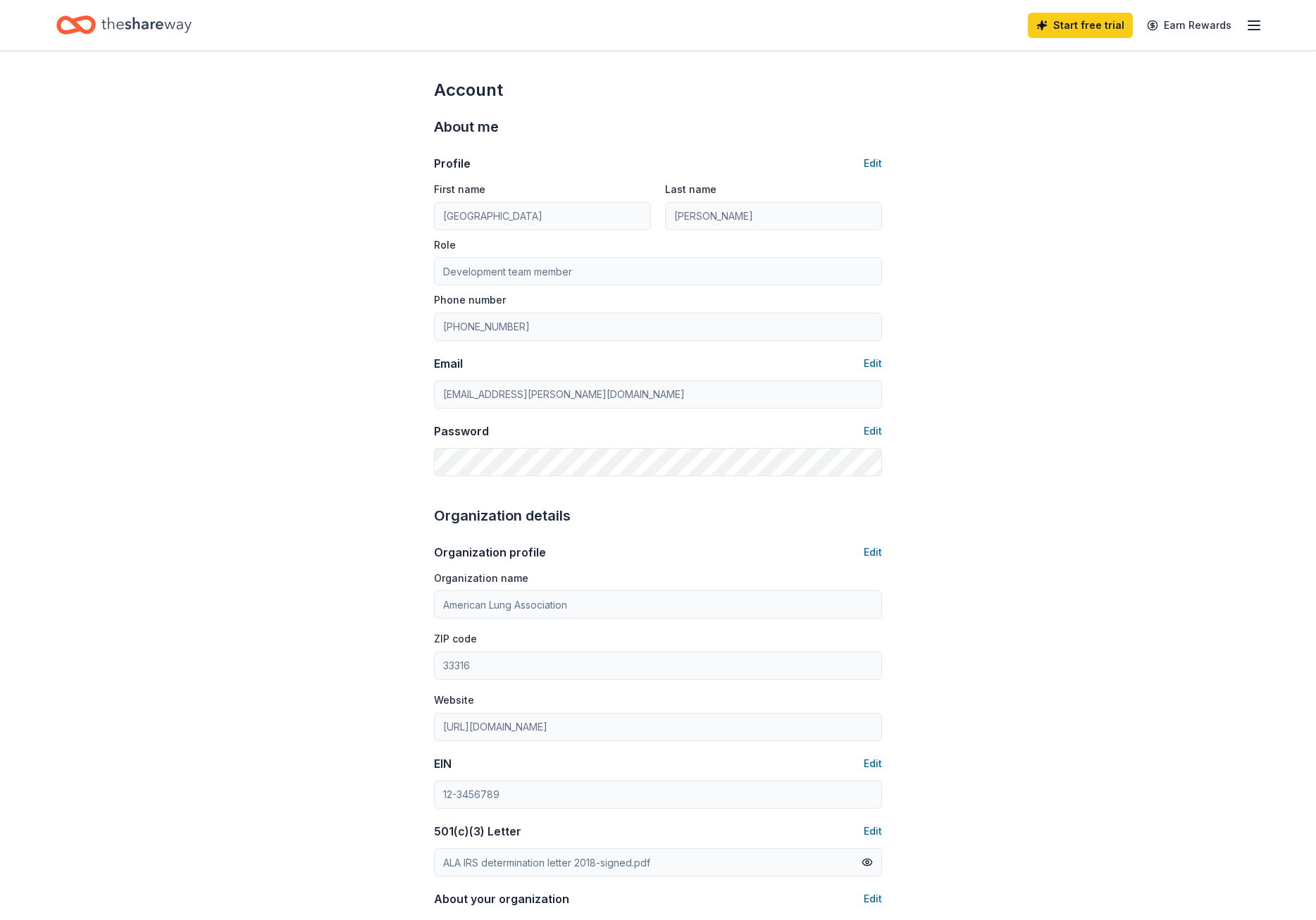
click at [154, 32] on icon "Home" at bounding box center [146, 25] width 90 height 29
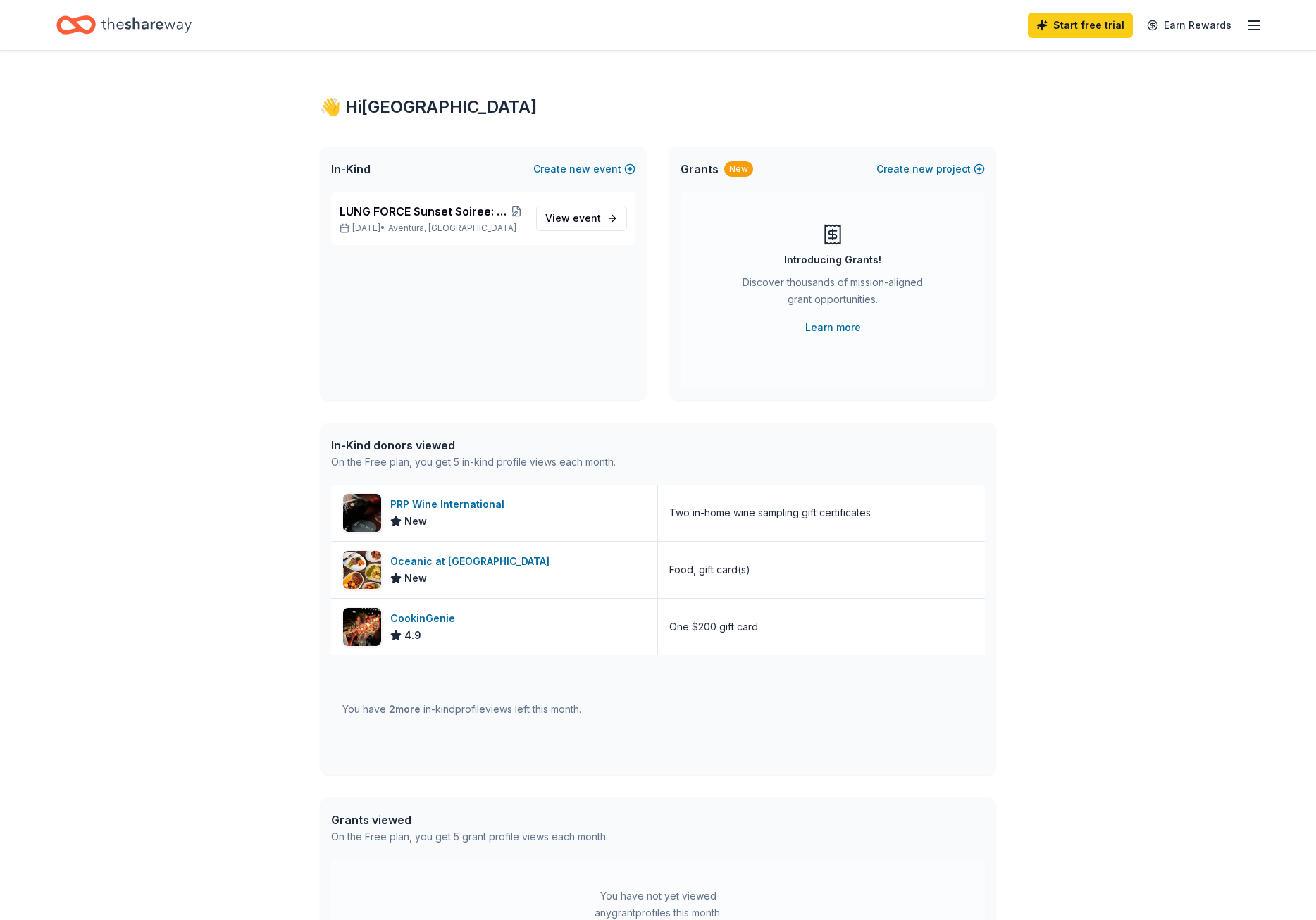
click at [248, 208] on div "👋 Hi Sydney In-Kind Create new event LUNG FORCE Sunset Soiree: Dancing with the…" at bounding box center [658, 542] width 1316 height 983
click at [122, 32] on icon "Home" at bounding box center [146, 25] width 90 height 29
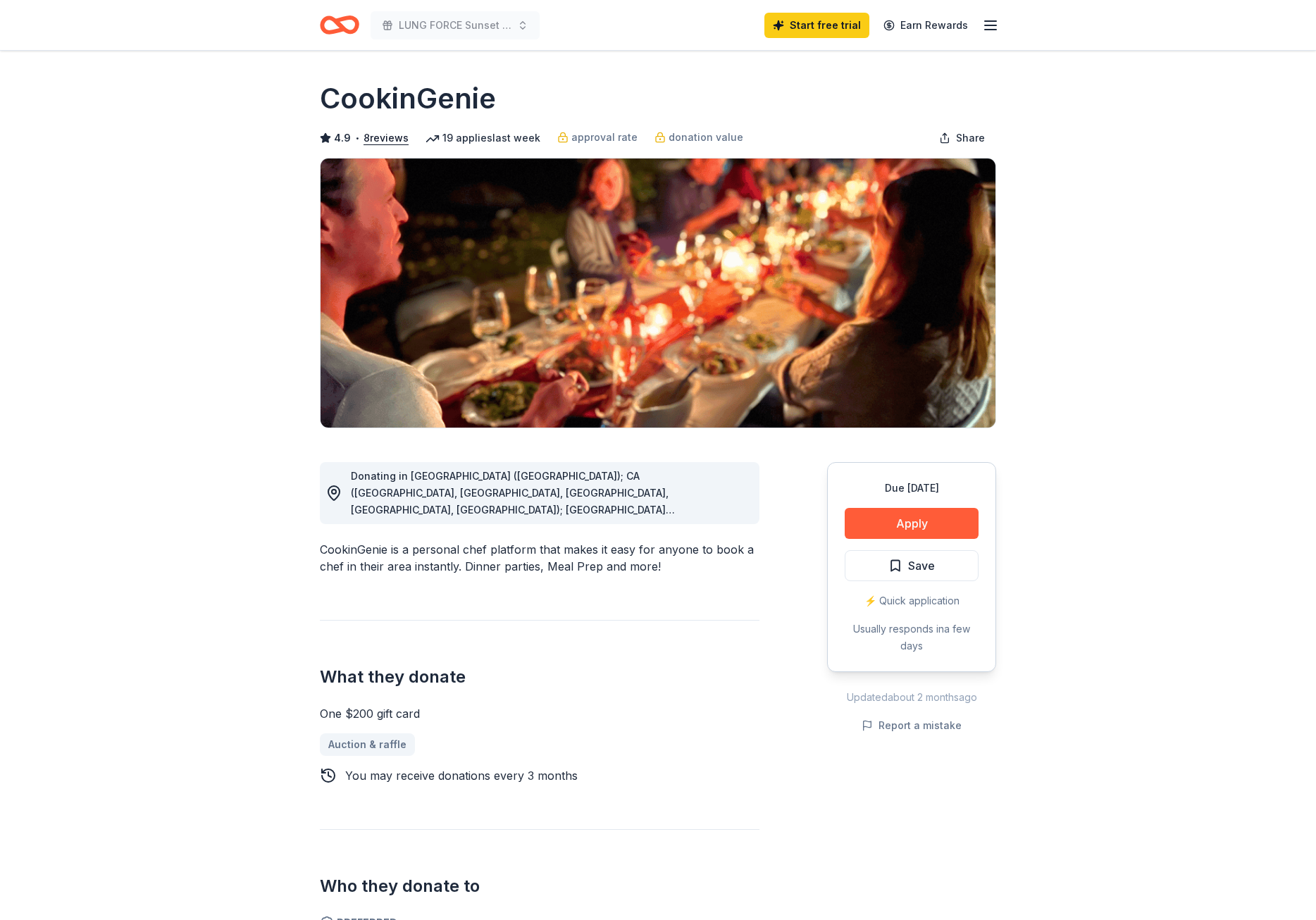
click at [529, 508] on span "Donating in AZ (Maricopa County); CA (Los Angeles County, Riverside County, San…" at bounding box center [537, 645] width 373 height 350
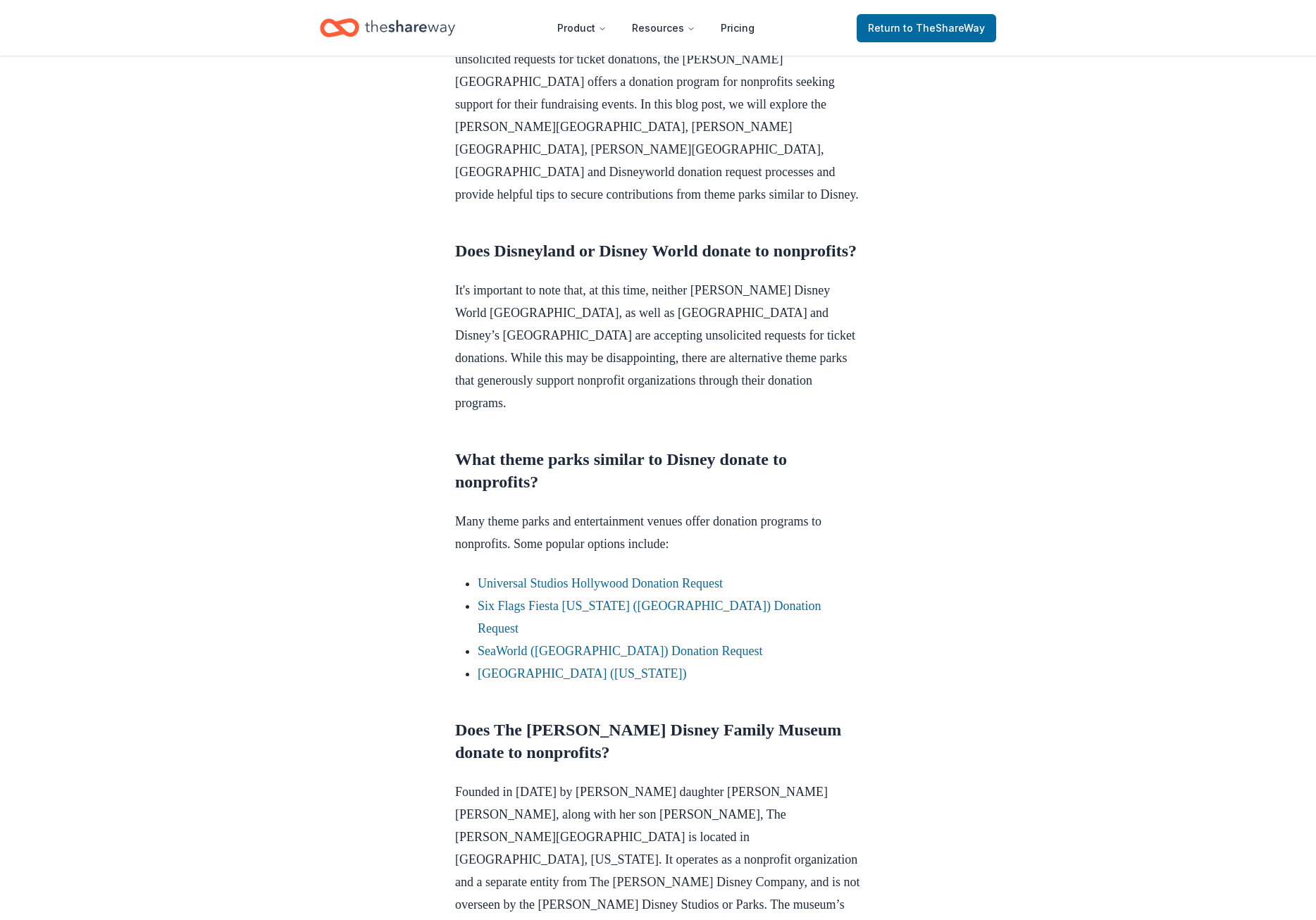
scroll to position [493, 0]
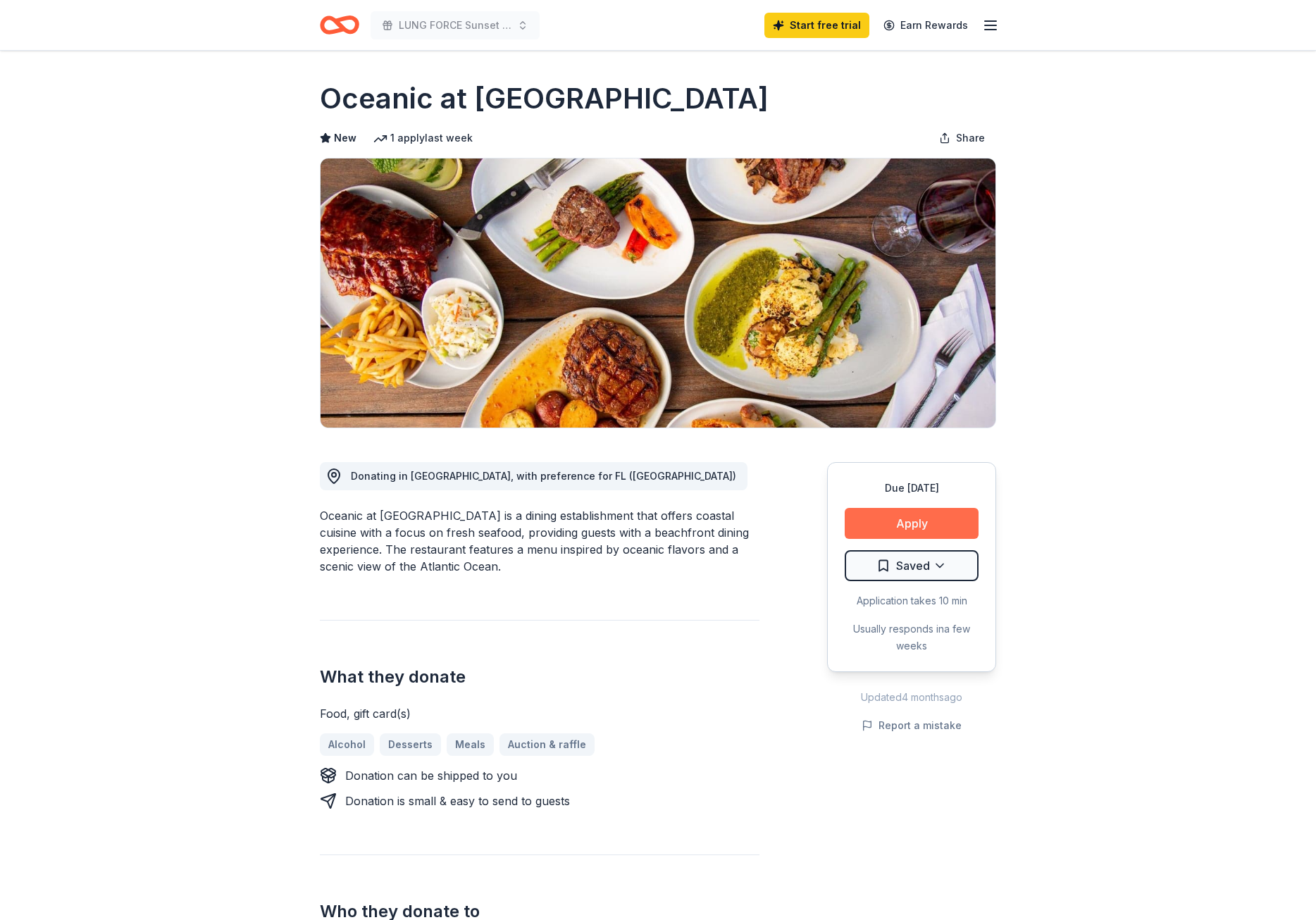
click at [873, 528] on button "Apply" at bounding box center [911, 523] width 134 height 31
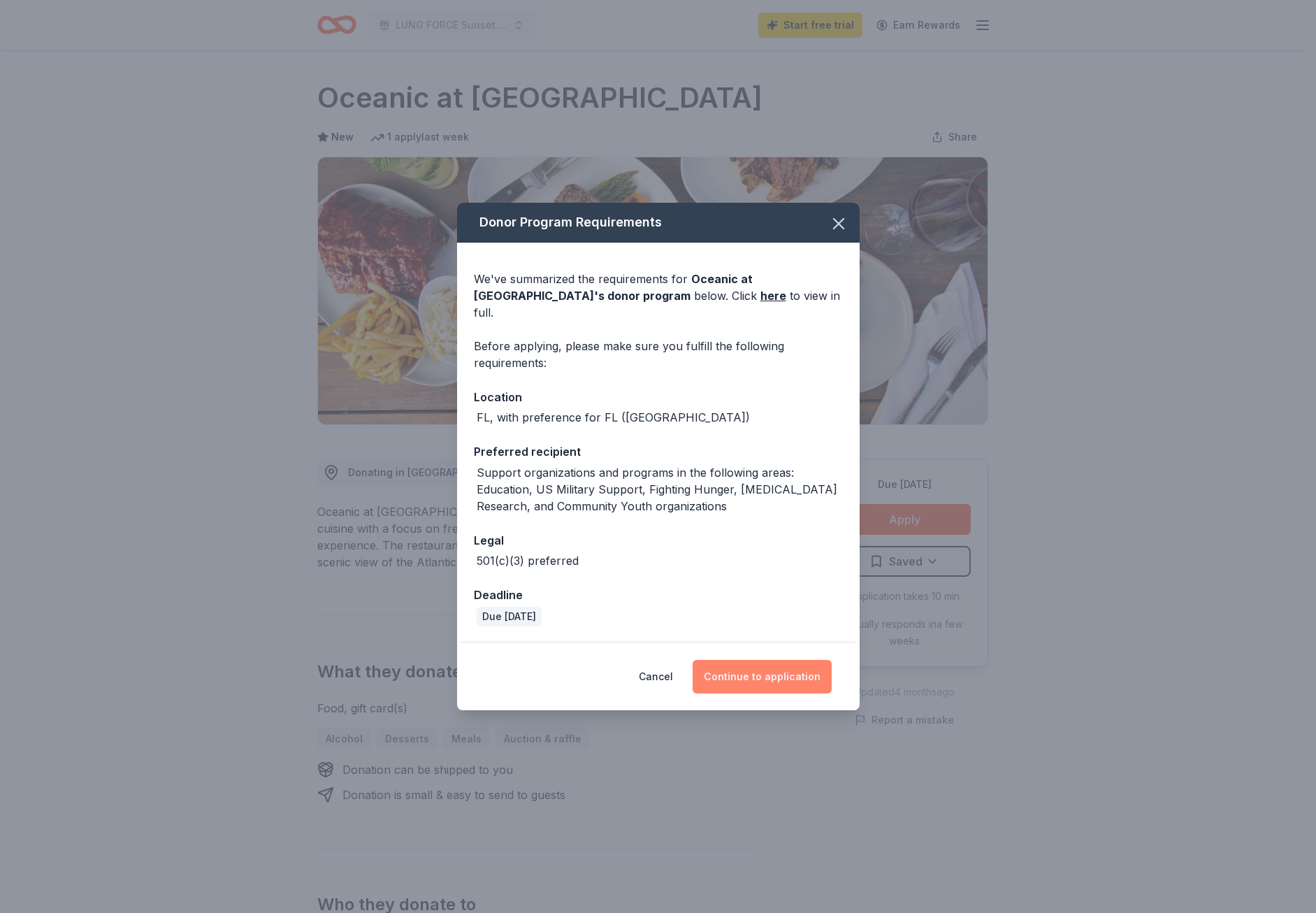
click at [744, 662] on button "Continue to application" at bounding box center [762, 677] width 139 height 33
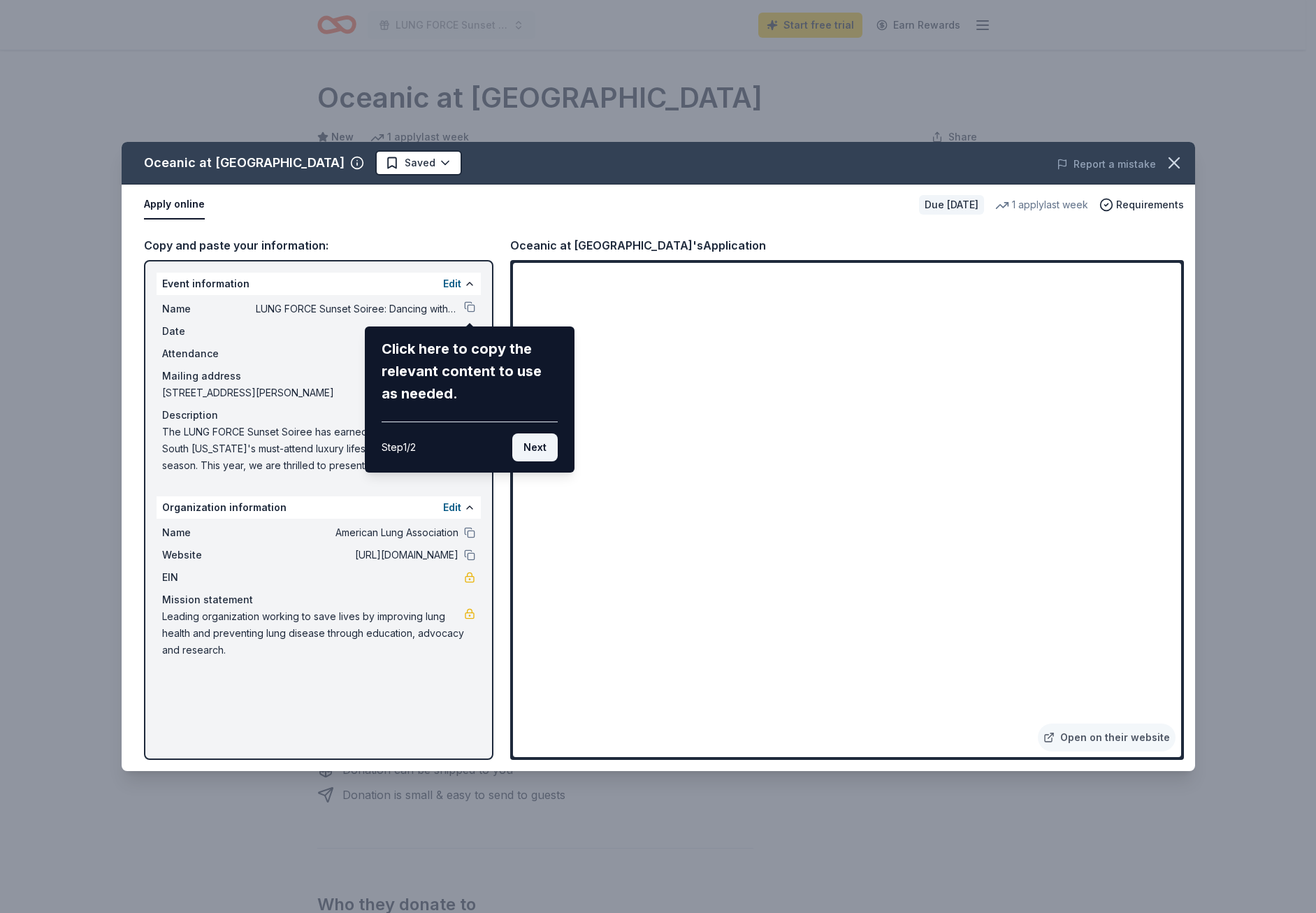
click at [523, 459] on button "Next" at bounding box center [535, 447] width 45 height 28
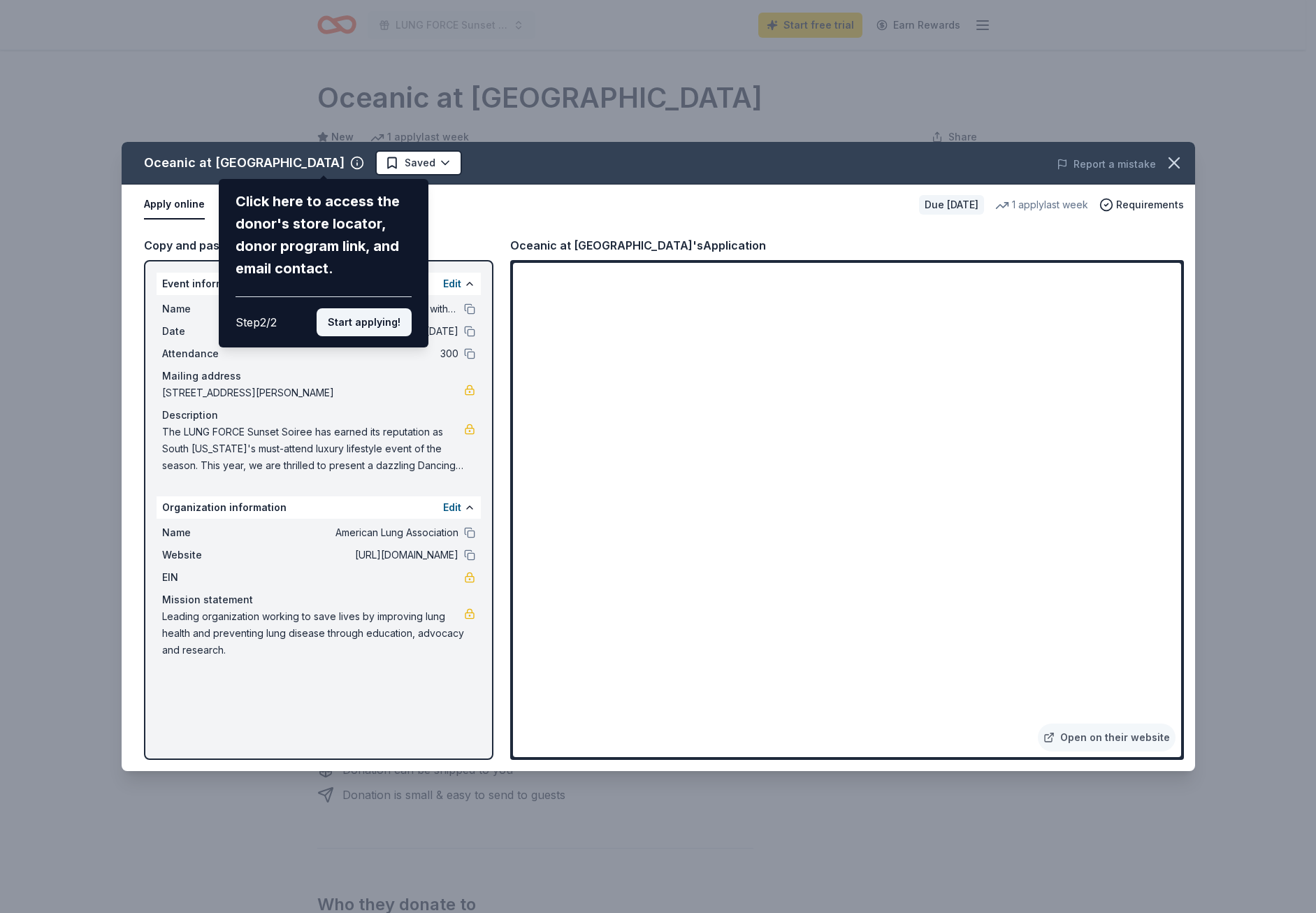
click at [390, 325] on button "Start applying!" at bounding box center [365, 322] width 95 height 28
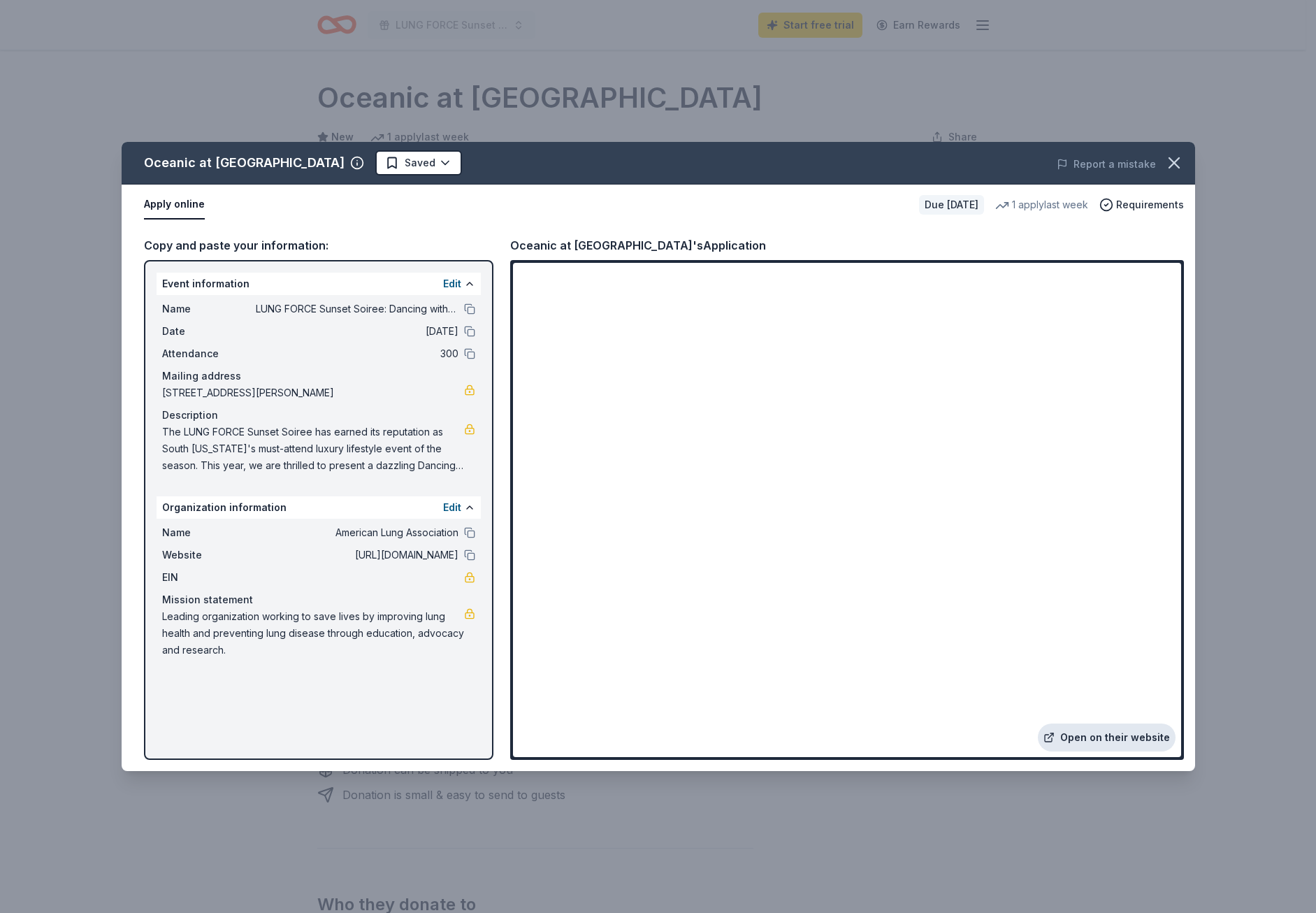
click at [1097, 743] on link "Open on their website" at bounding box center [1106, 737] width 137 height 28
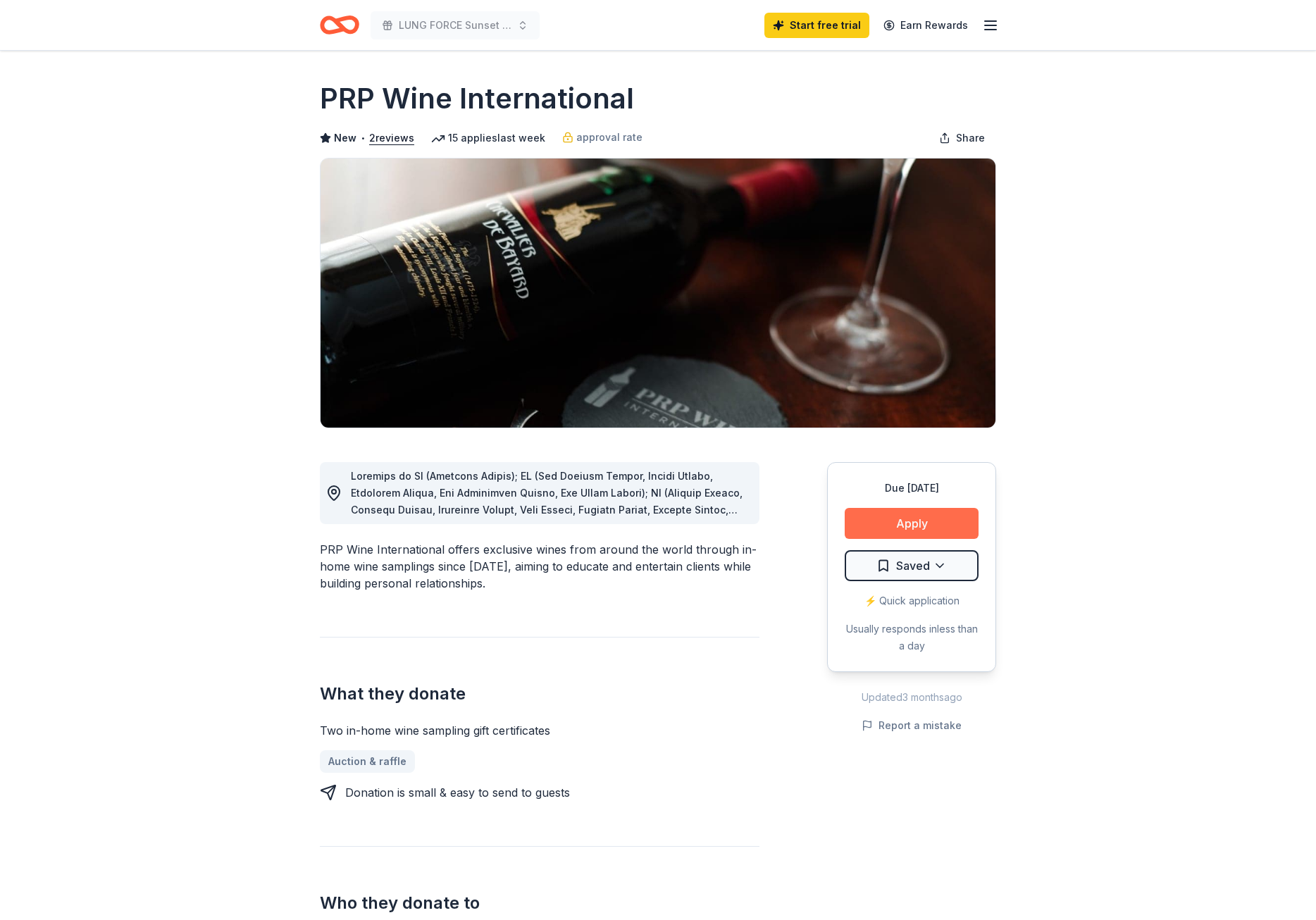
click at [889, 516] on button "Apply" at bounding box center [911, 523] width 134 height 31
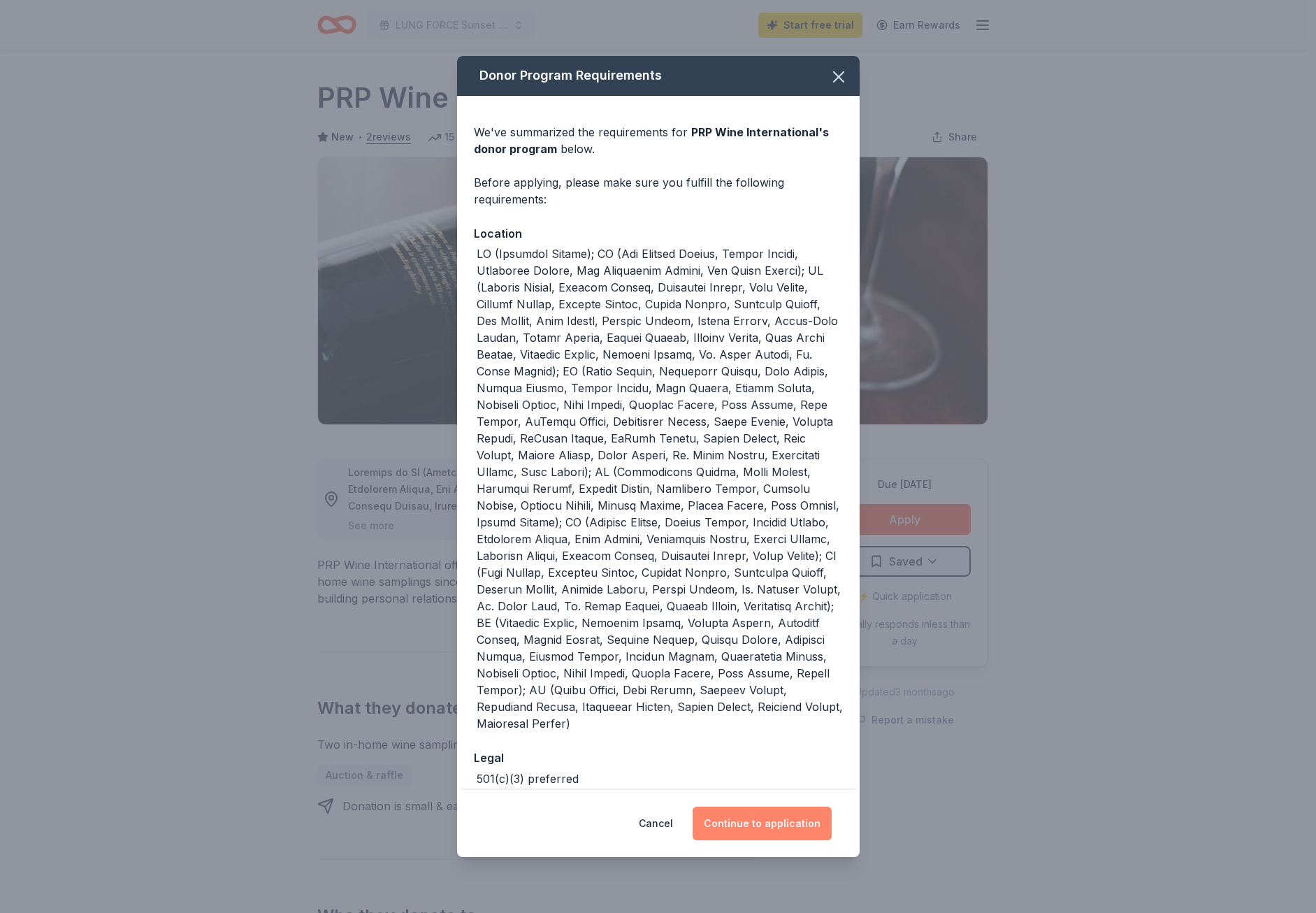
click at [744, 818] on button "Continue to application" at bounding box center [762, 823] width 139 height 33
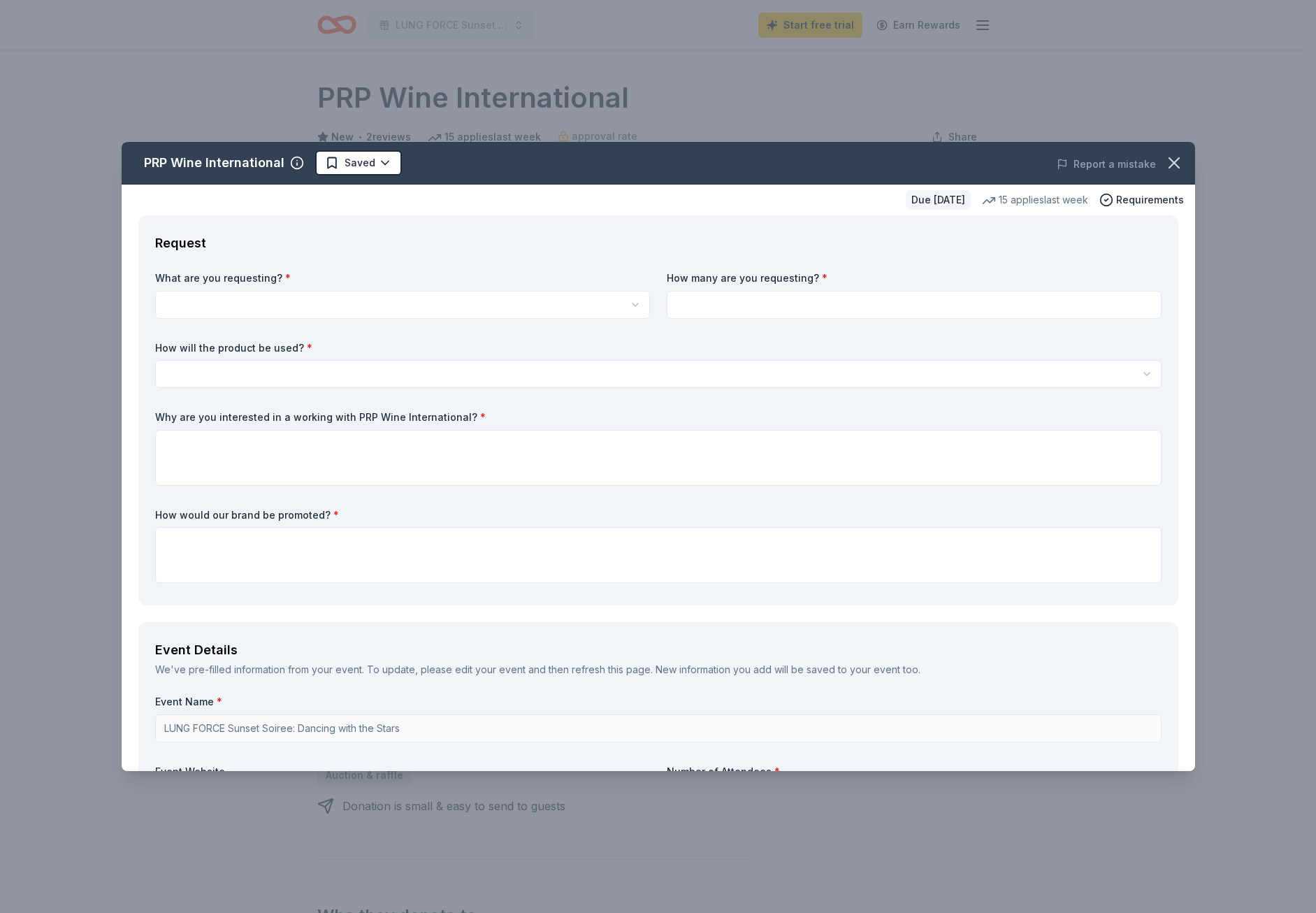
click at [295, 310] on html "LUNG FORCE Sunset Soiree: Dancing with the Stars Start free trial Earn Rewards …" at bounding box center [658, 456] width 1316 height 913
select select "Two in-home wine sampling gift certificates"
click at [812, 302] on input at bounding box center [913, 304] width 495 height 28
click at [667, 376] on html "LUNG FORCE Sunset Soiree: Dancing with the Stars Start free trial Earn Rewards …" at bounding box center [658, 456] width 1316 height 913
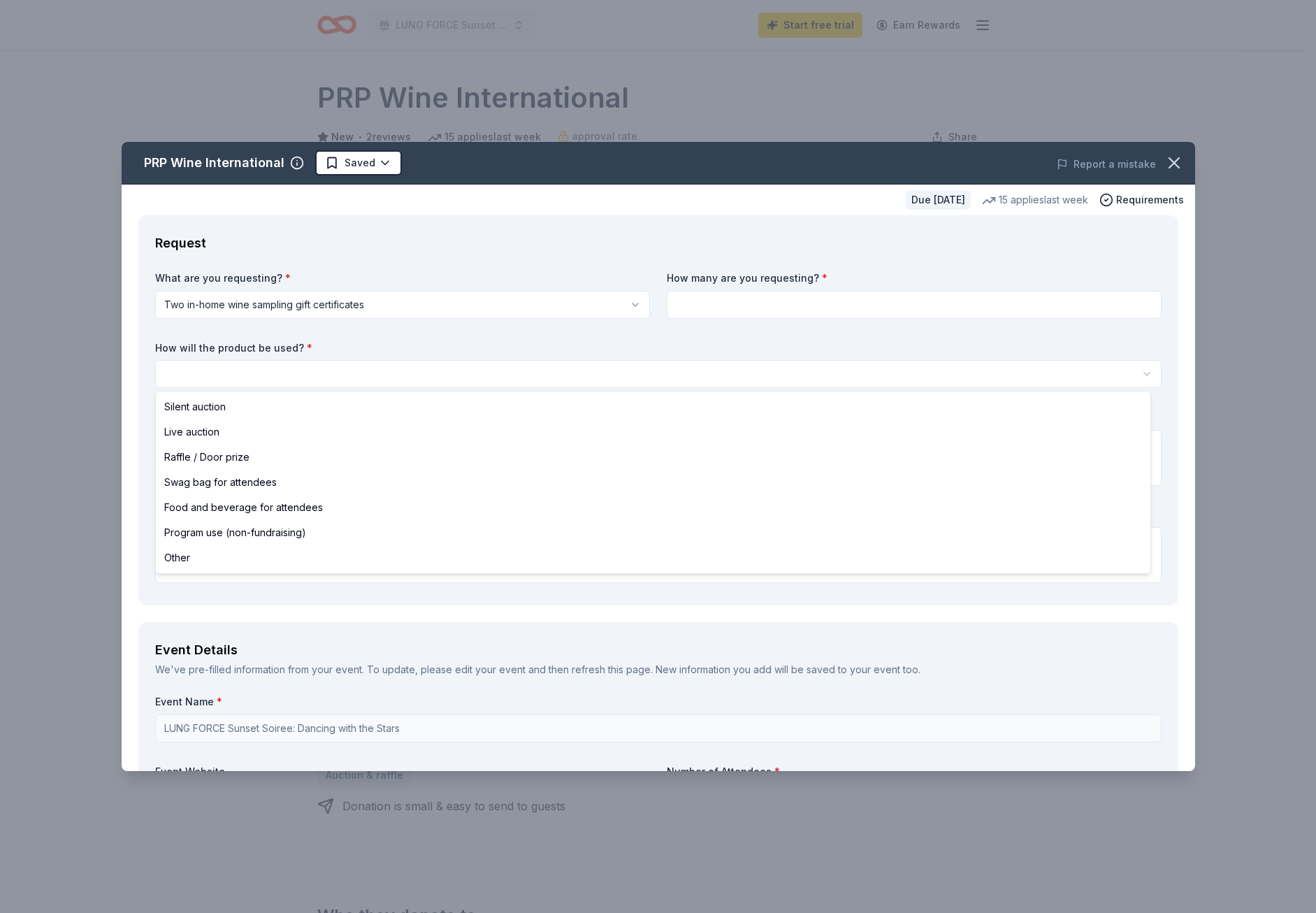
select select "silentAuction"
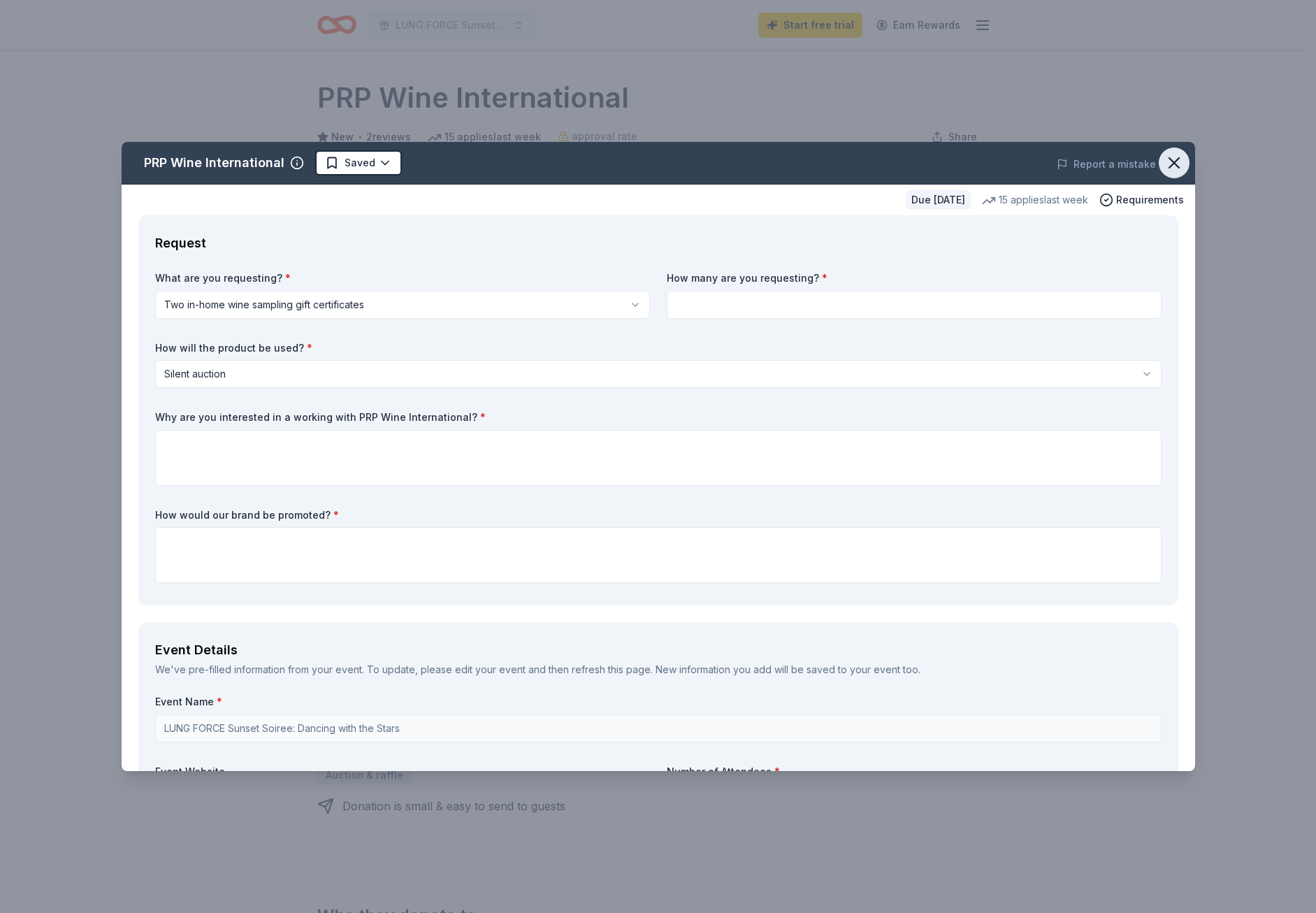
click at [1164, 157] on icon "button" at bounding box center [1174, 163] width 20 height 20
